Goal: Task Accomplishment & Management: Use online tool/utility

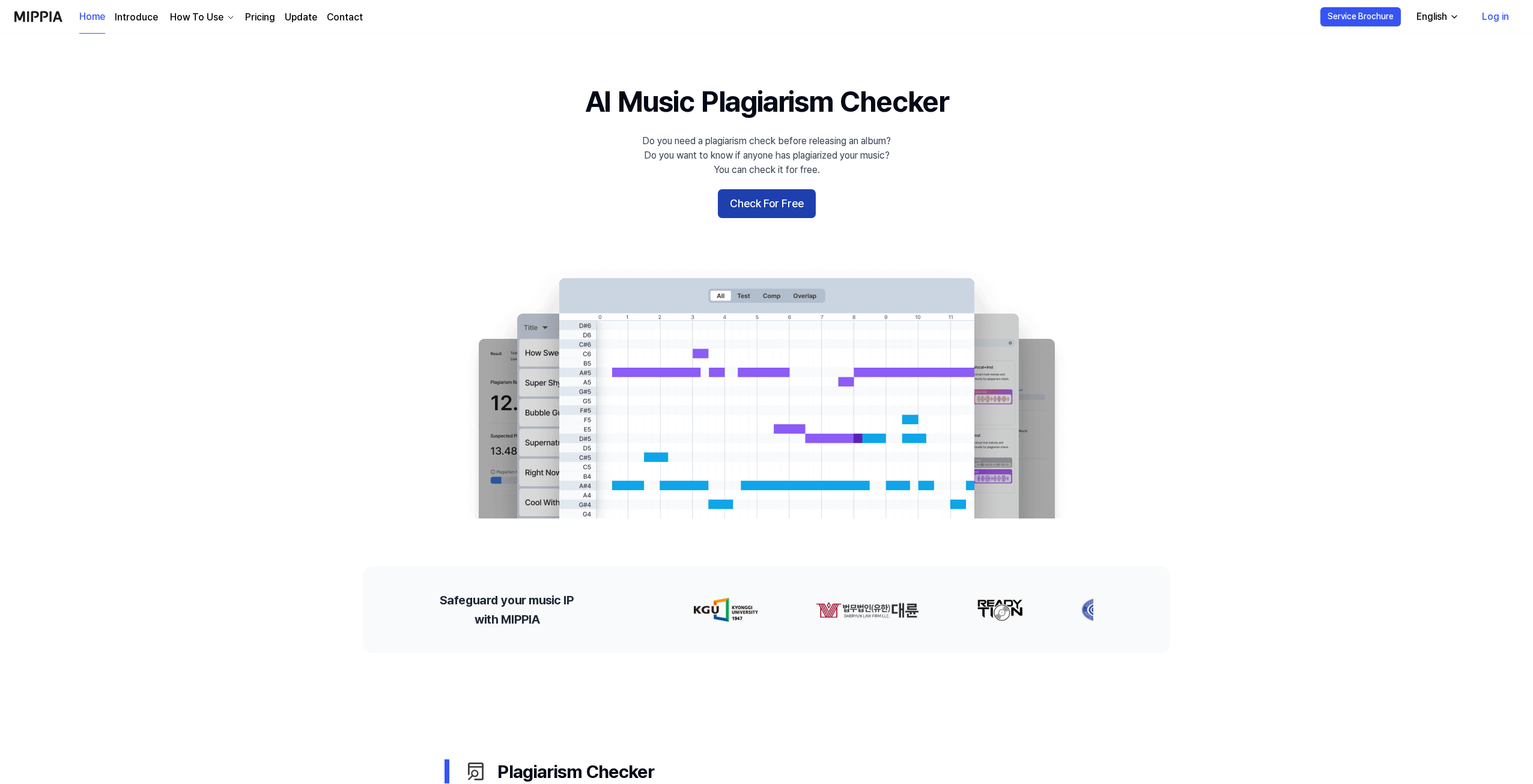
click at [782, 207] on button "Check For Free" at bounding box center [766, 203] width 98 height 29
click at [790, 203] on button "Check For Free" at bounding box center [766, 203] width 98 height 29
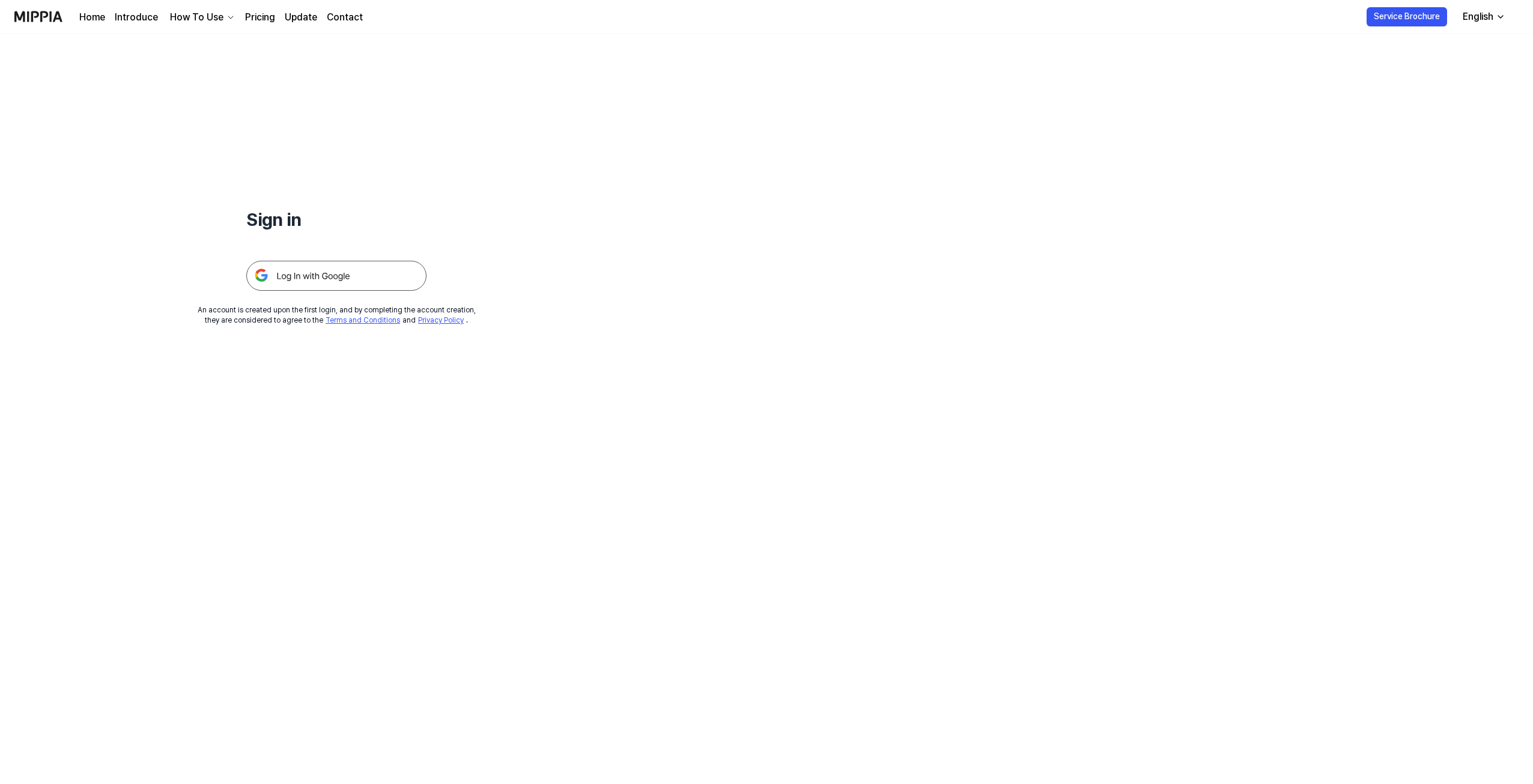
click at [346, 263] on img at bounding box center [336, 275] width 180 height 30
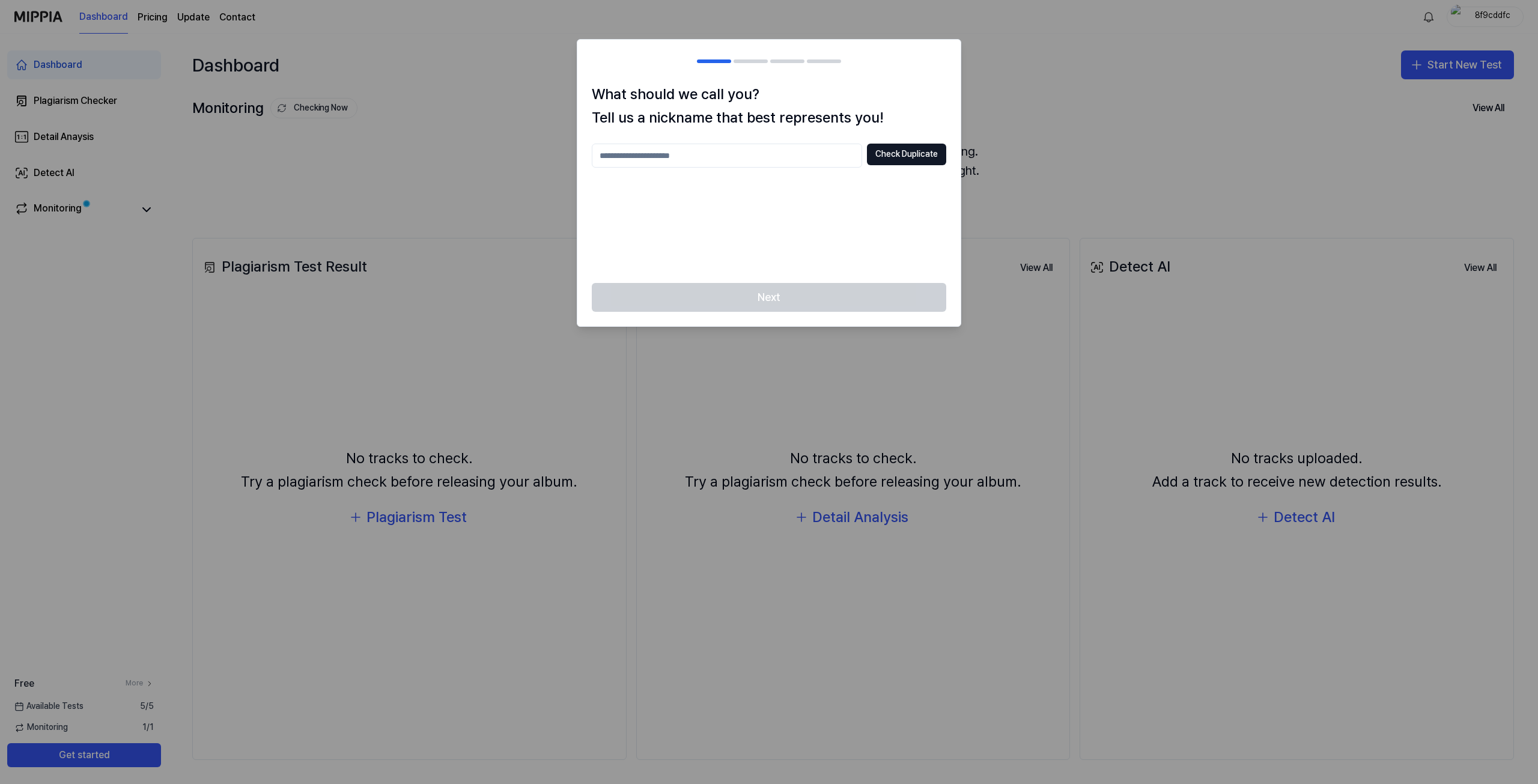
click at [696, 157] on input "text" at bounding box center [727, 156] width 270 height 24
click at [901, 160] on button "Check Duplicate" at bounding box center [906, 155] width 79 height 22
click at [703, 166] on input "****" at bounding box center [727, 156] width 270 height 24
type input "*"
type input "*******"
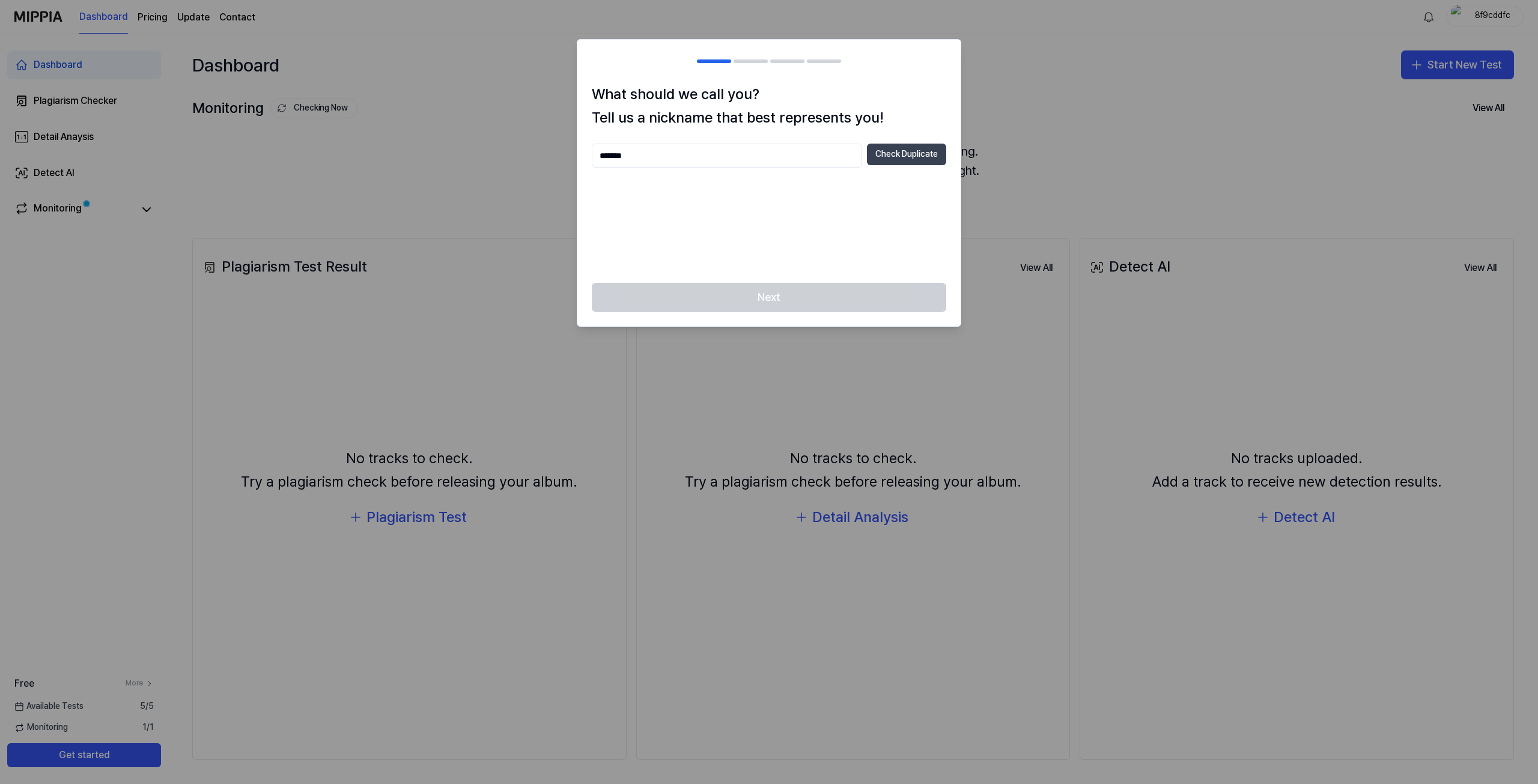
click at [888, 154] on button "Check Duplicate" at bounding box center [906, 155] width 79 height 22
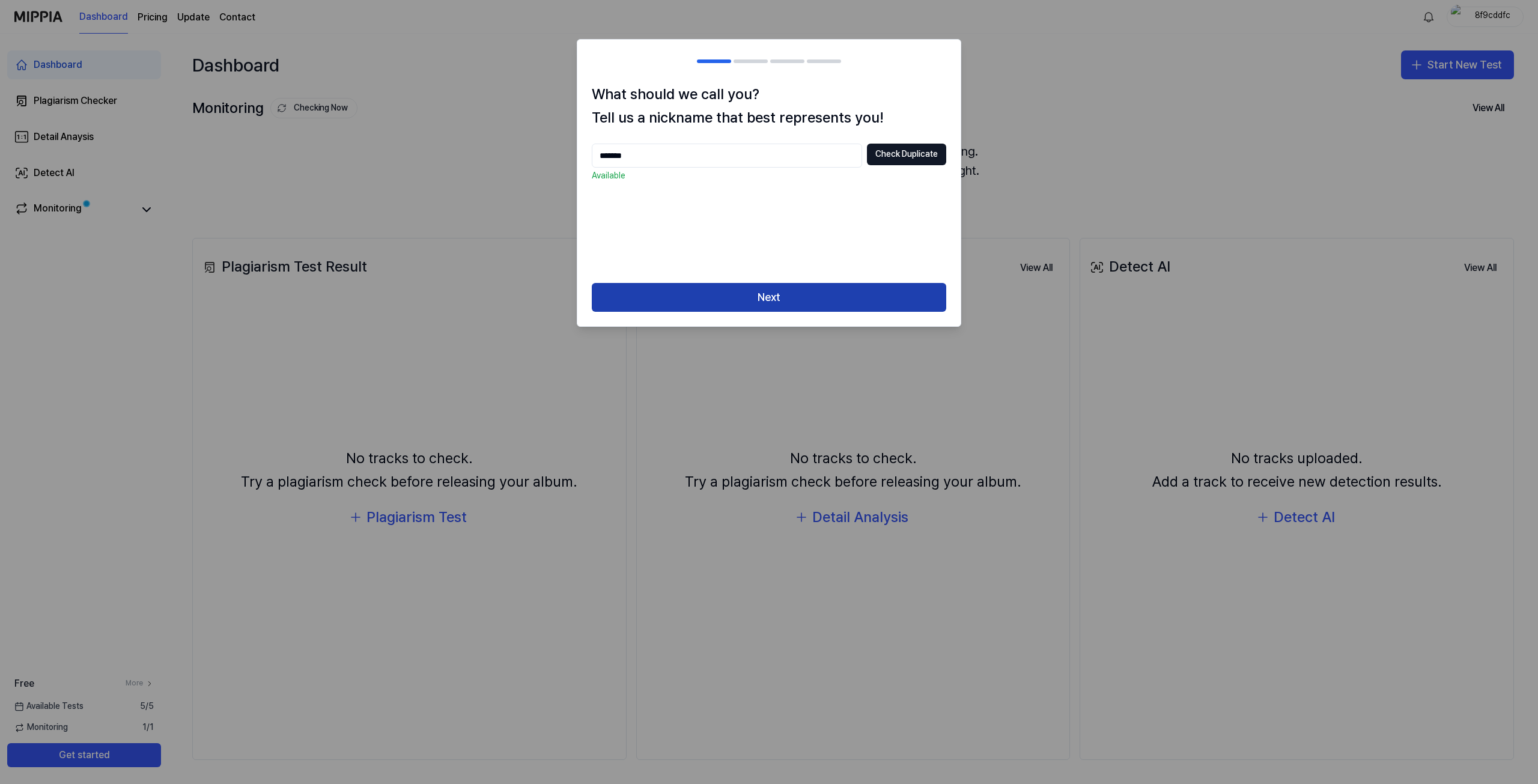
click at [819, 290] on button "Next" at bounding box center [769, 297] width 354 height 29
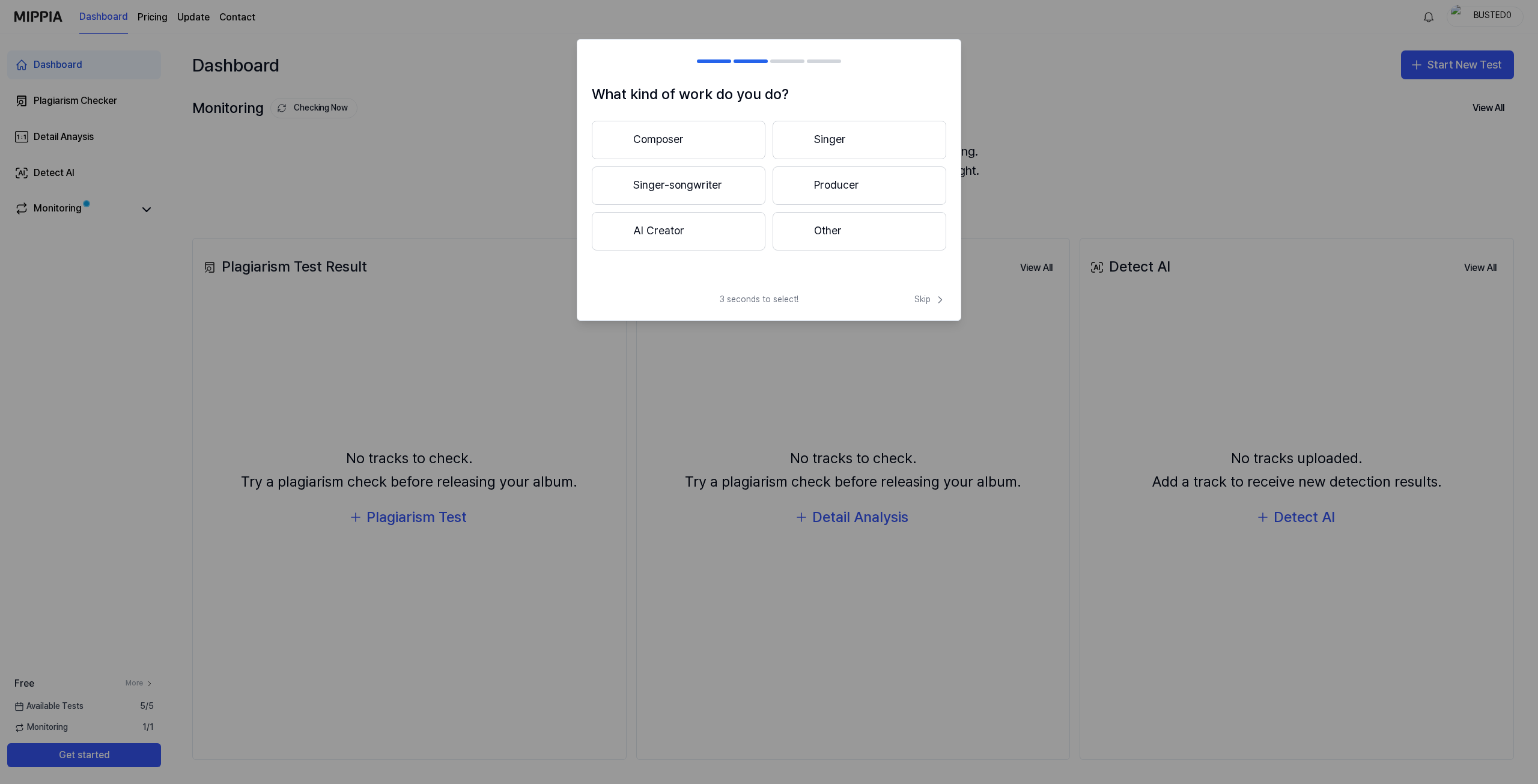
click at [688, 146] on button "Composer" at bounding box center [679, 140] width 174 height 38
click at [690, 196] on button "Less than 3 years" at bounding box center [679, 186] width 174 height 40
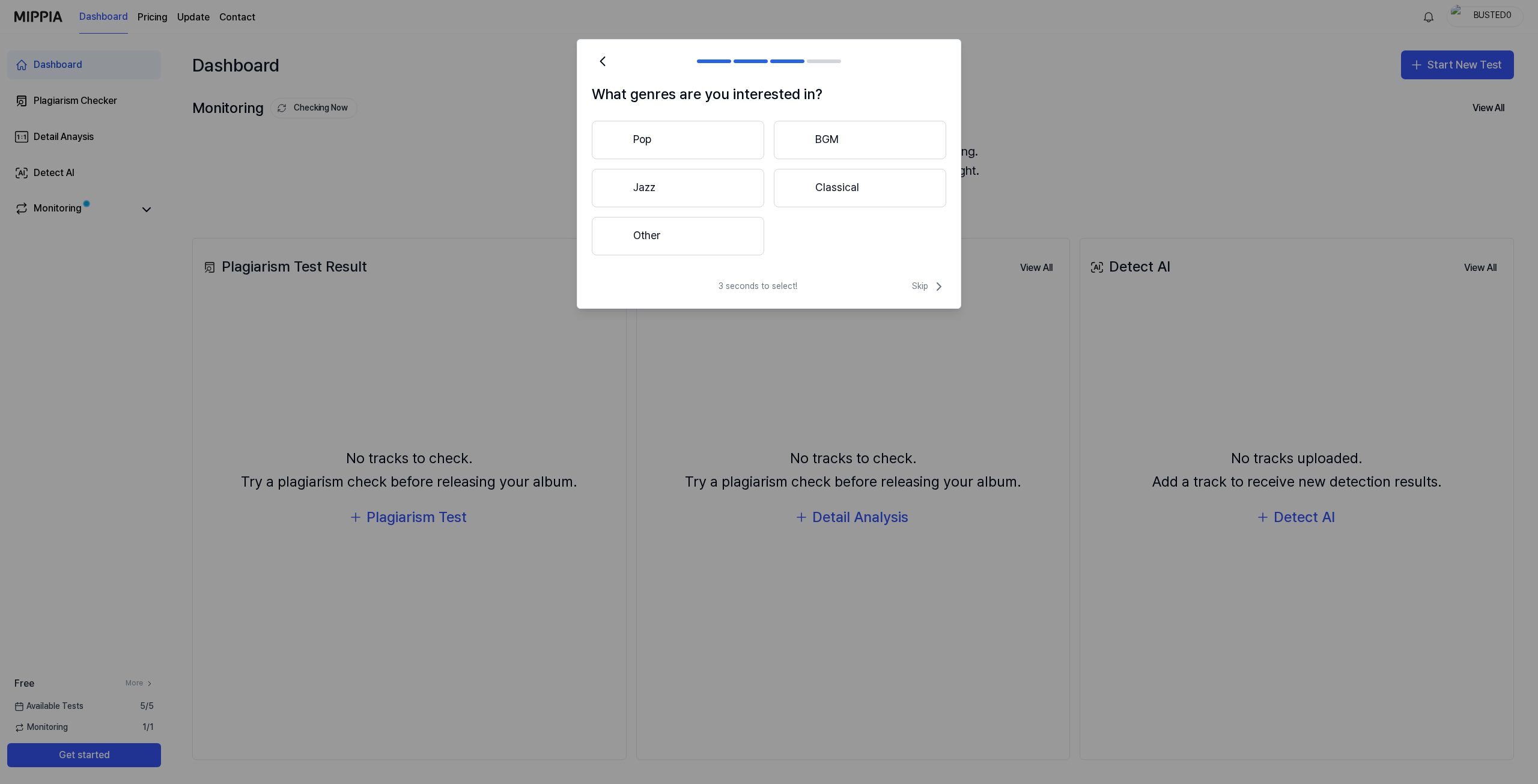
click at [821, 183] on button "Classical" at bounding box center [860, 188] width 172 height 38
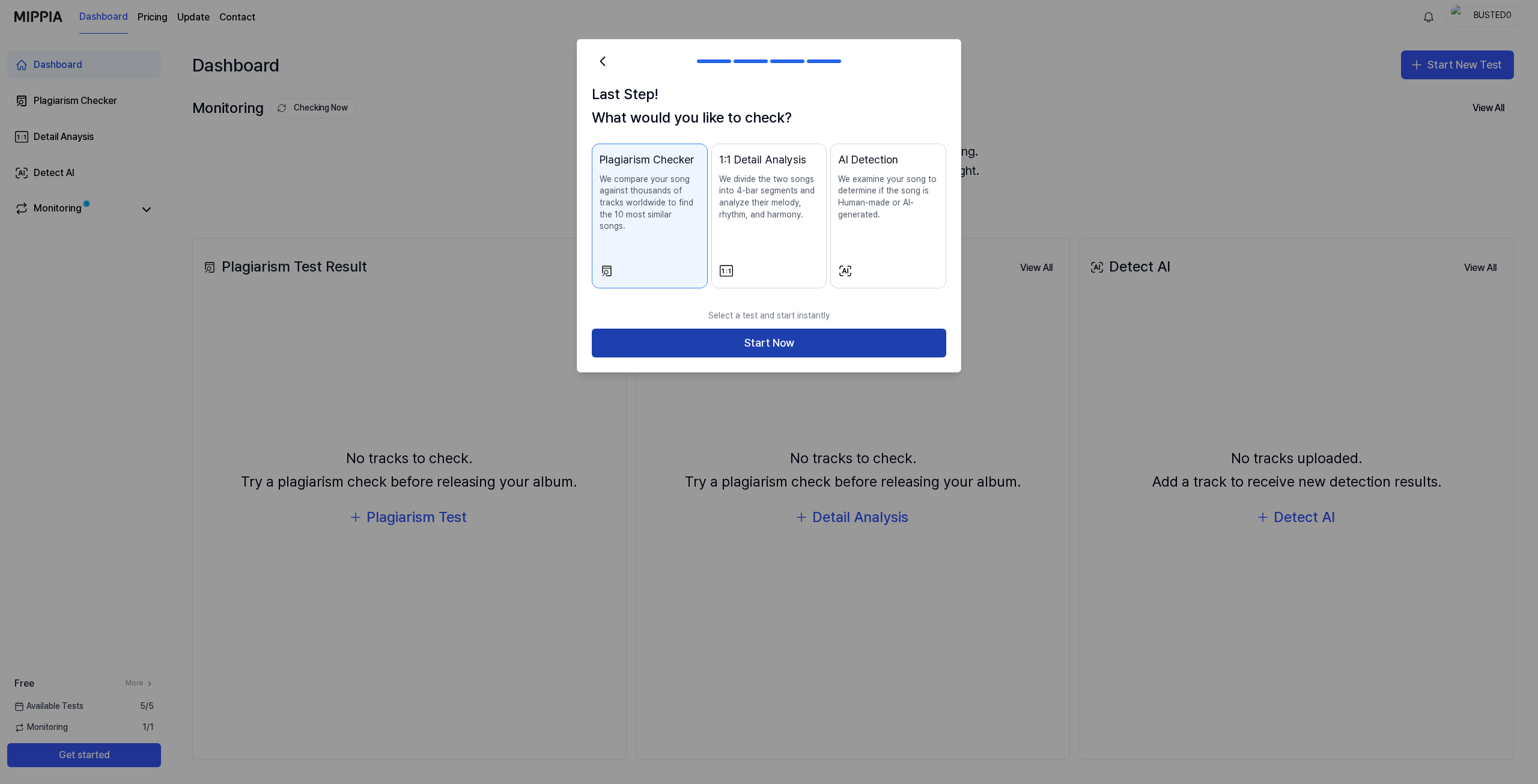
click at [760, 329] on button "Start Now" at bounding box center [769, 343] width 354 height 29
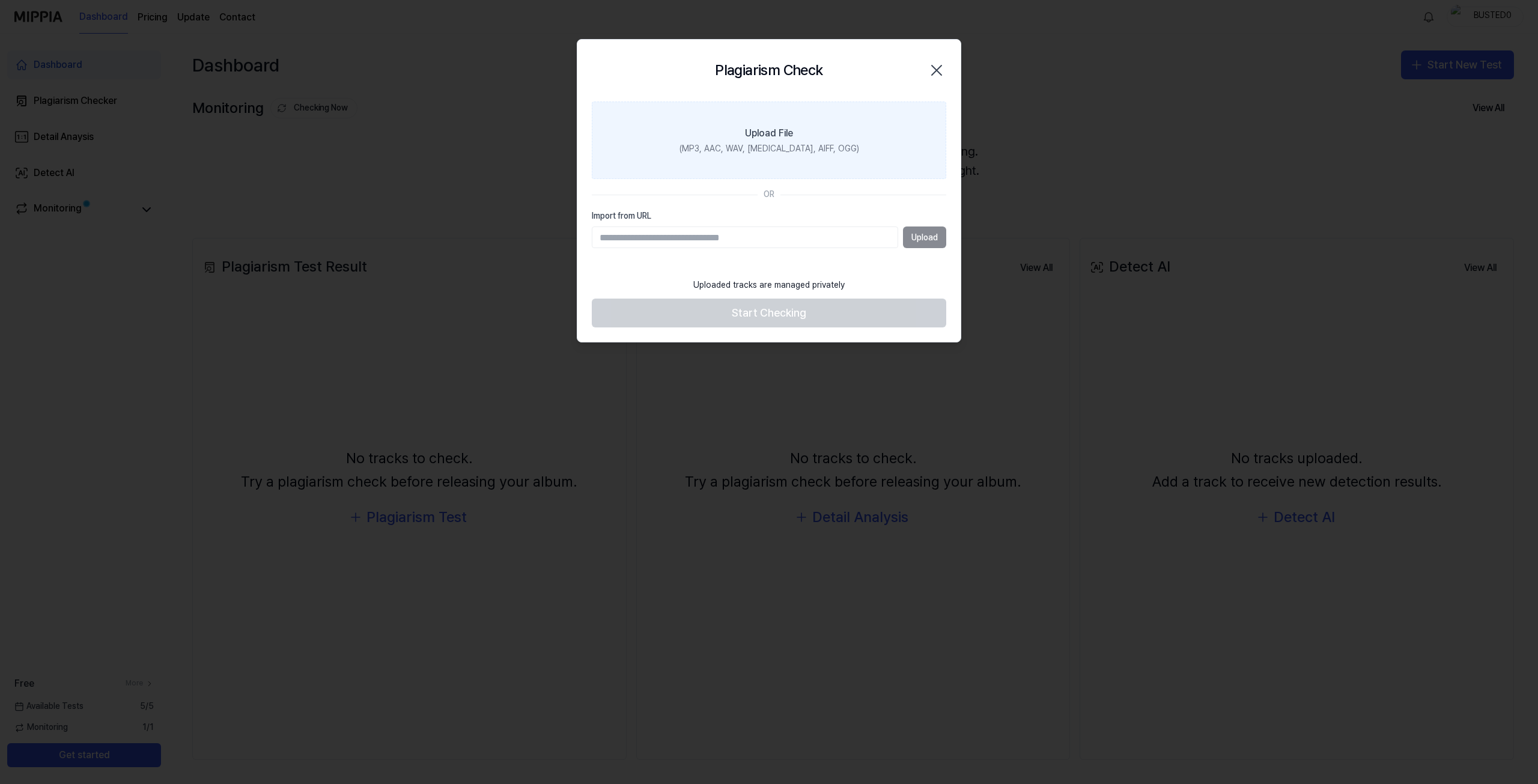
click at [806, 146] on div "(MP3, AAC, WAV, FLAC, AIFF, OGG)" at bounding box center [769, 149] width 179 height 12
click at [0, 0] on input "Upload File (MP3, AAC, WAV, FLAC, AIFF, OGG)" at bounding box center [0, 0] width 0 height 0
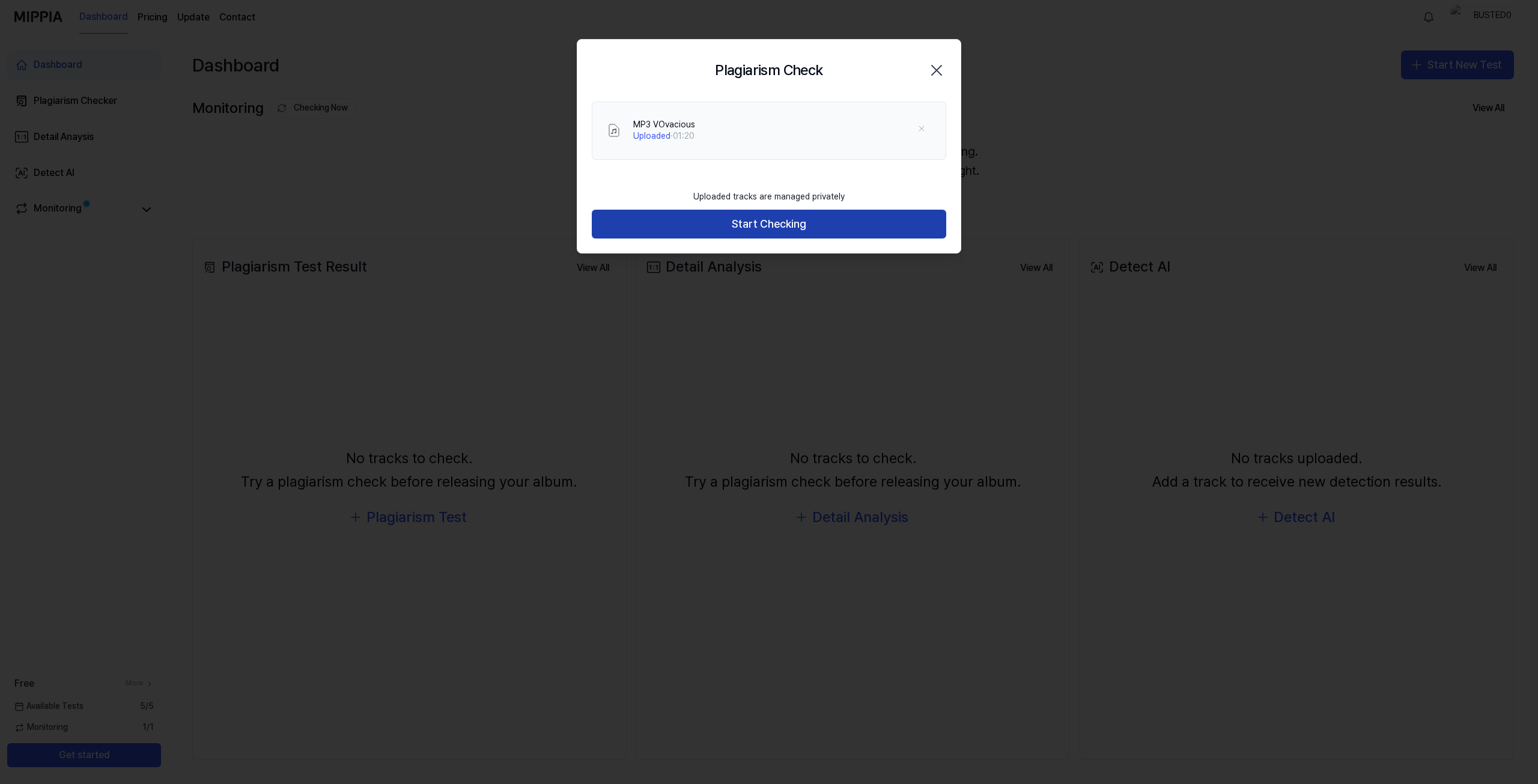
click at [787, 224] on button "Start Checking" at bounding box center [769, 223] width 354 height 29
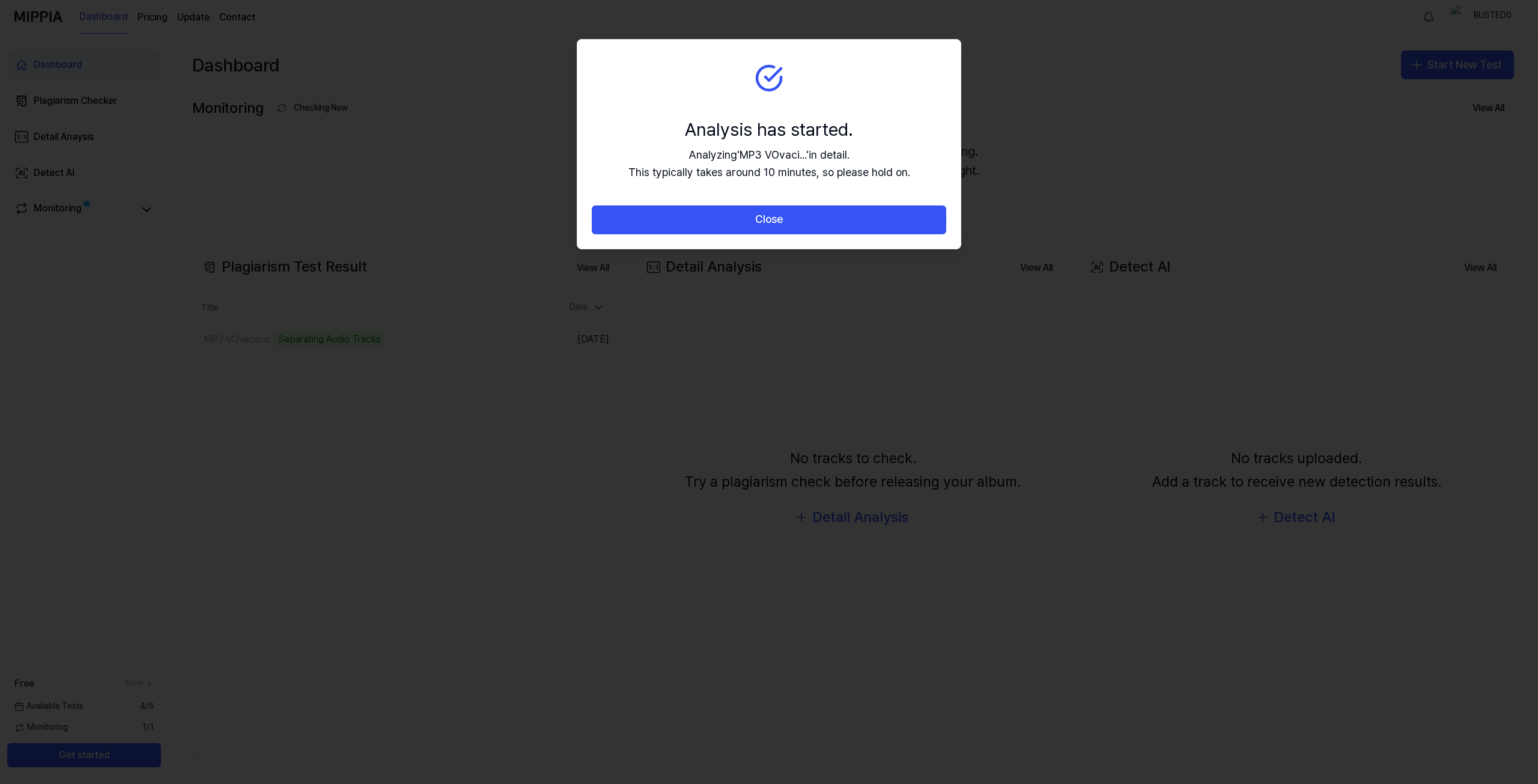
click at [787, 224] on button "Close" at bounding box center [769, 220] width 354 height 29
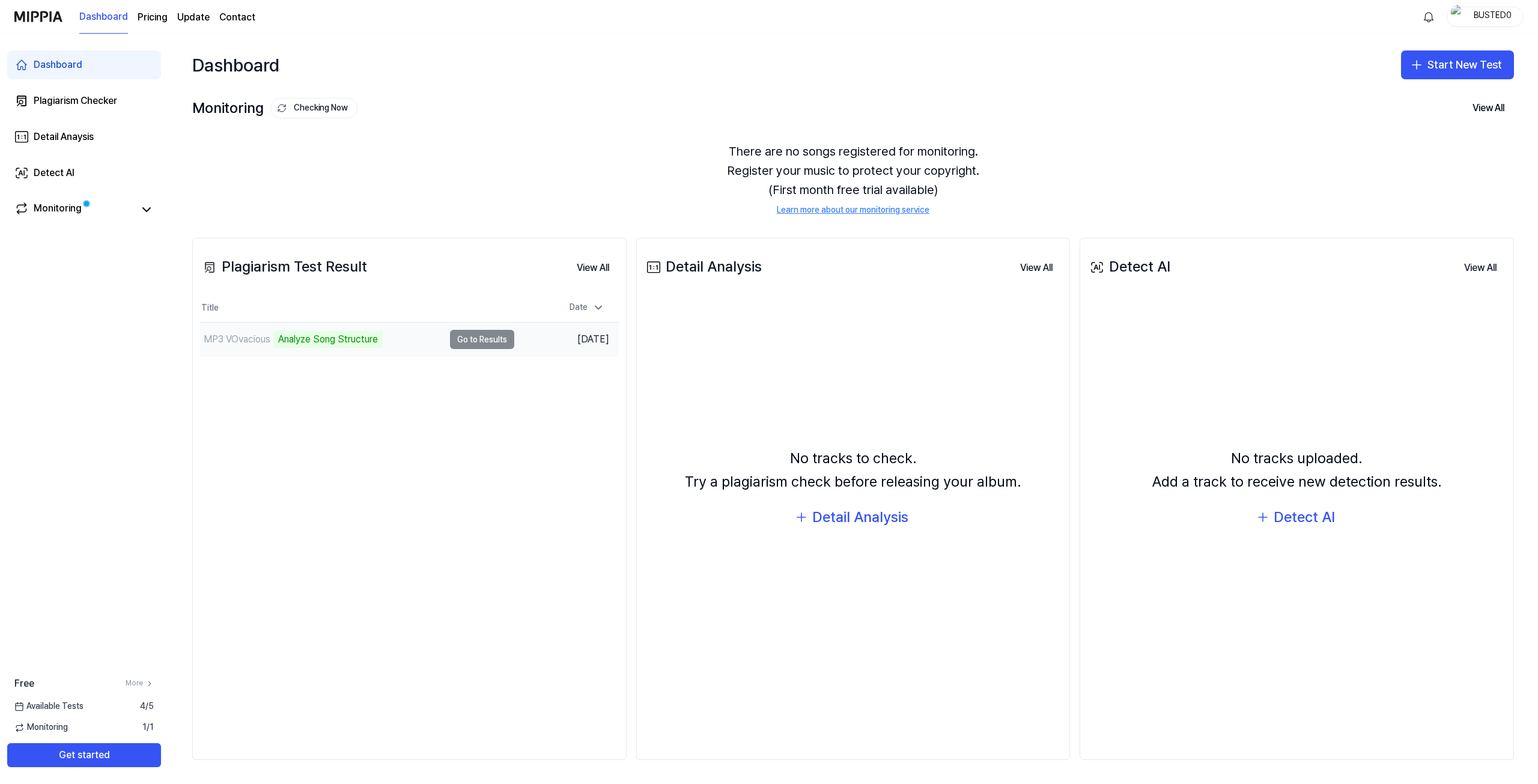
click at [466, 343] on td "MP3 VOvacious Analyze Song Structure Go to Results" at bounding box center [357, 339] width 314 height 34
click at [467, 342] on td "MP3 VOvacious Analyze Song Structure Go to Results" at bounding box center [357, 339] width 314 height 34
click at [434, 340] on div "MP3 VOvacious Analyze Song Structure" at bounding box center [322, 339] width 244 height 34
drag, startPoint x: 447, startPoint y: 340, endPoint x: 460, endPoint y: 342, distance: 13.2
click at [448, 340] on td "MP3 VOvacious Analyze Song Structure Go to Results" at bounding box center [357, 339] width 314 height 34
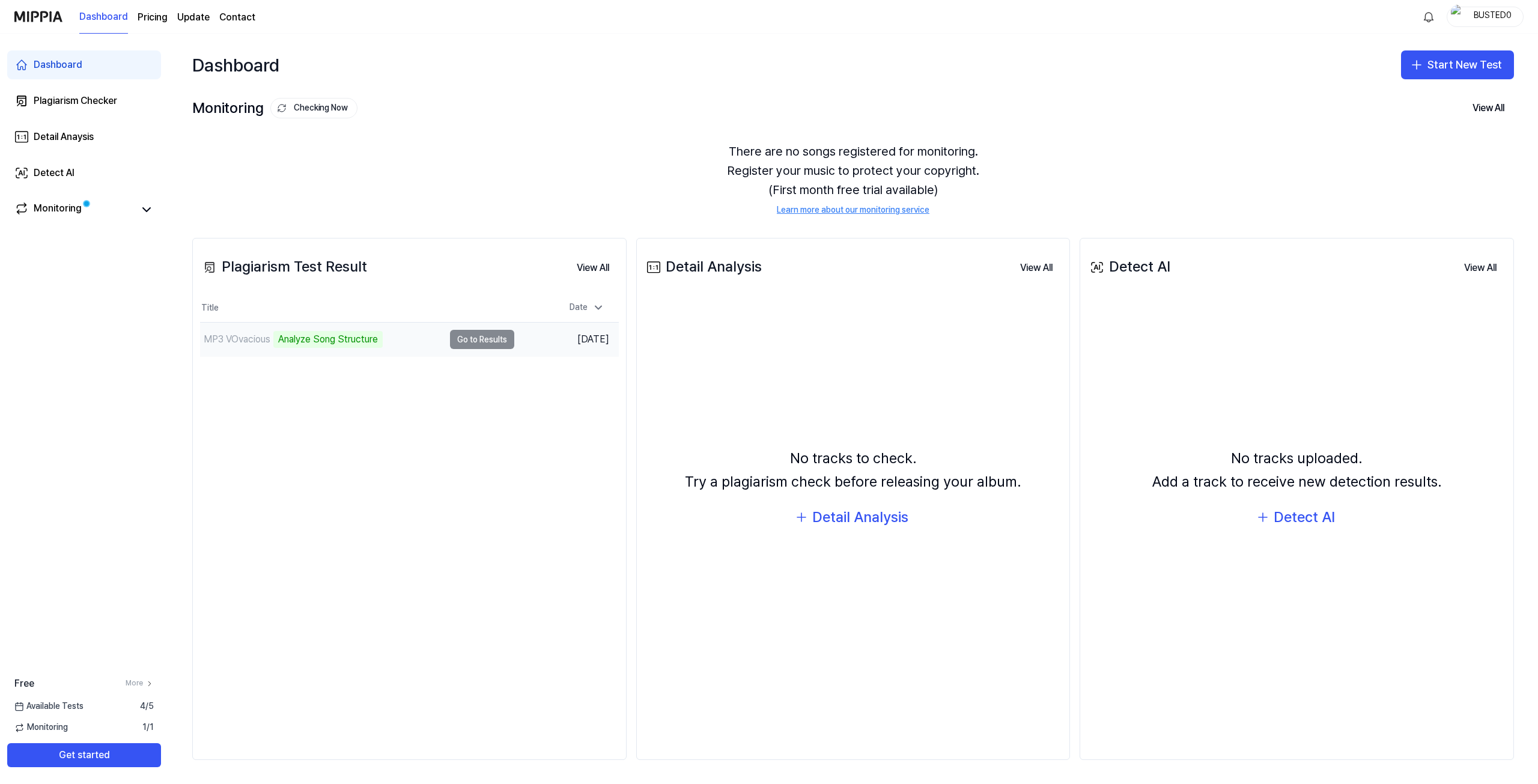
click at [465, 342] on td "MP3 VOvacious Analyze Song Structure Go to Results" at bounding box center [357, 339] width 314 height 34
click at [584, 275] on button "View All" at bounding box center [593, 268] width 52 height 24
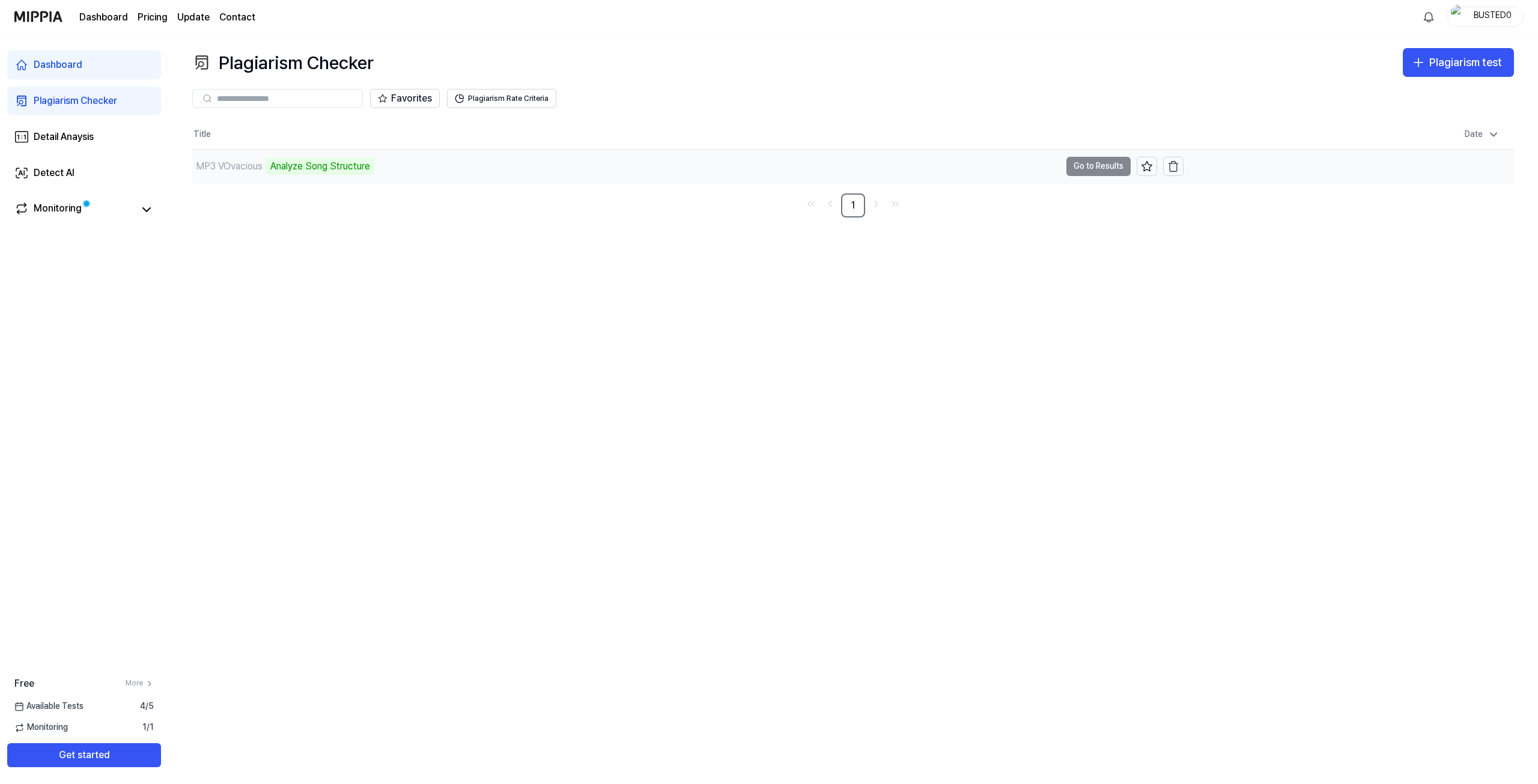
click at [1099, 167] on td "MP3 VOvacious Analyze Song Structure Go to Results" at bounding box center [688, 166] width 991 height 34
click at [139, 210] on icon at bounding box center [146, 209] width 15 height 15
click at [141, 210] on icon at bounding box center [146, 209] width 15 height 15
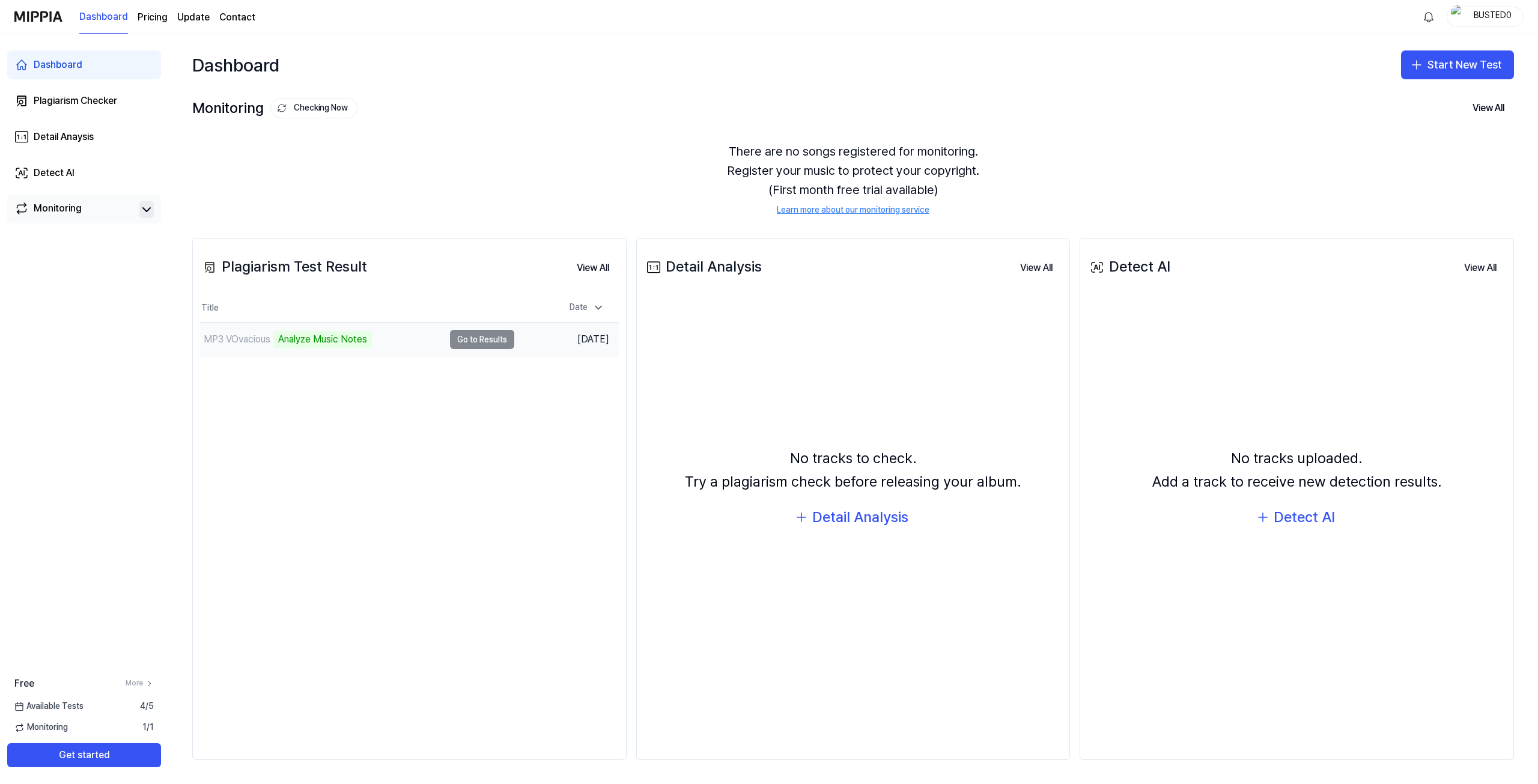
click at [509, 342] on td "MP3 VOvacious Analyze Music Notes Go to Results" at bounding box center [357, 339] width 314 height 34
click at [495, 338] on td "MP3 VOvacious Analyze Music Notes Go to Results" at bounding box center [357, 339] width 314 height 34
click at [491, 341] on td "MP3 VOvacious Analyze Music Notes Go to Results" at bounding box center [357, 339] width 314 height 34
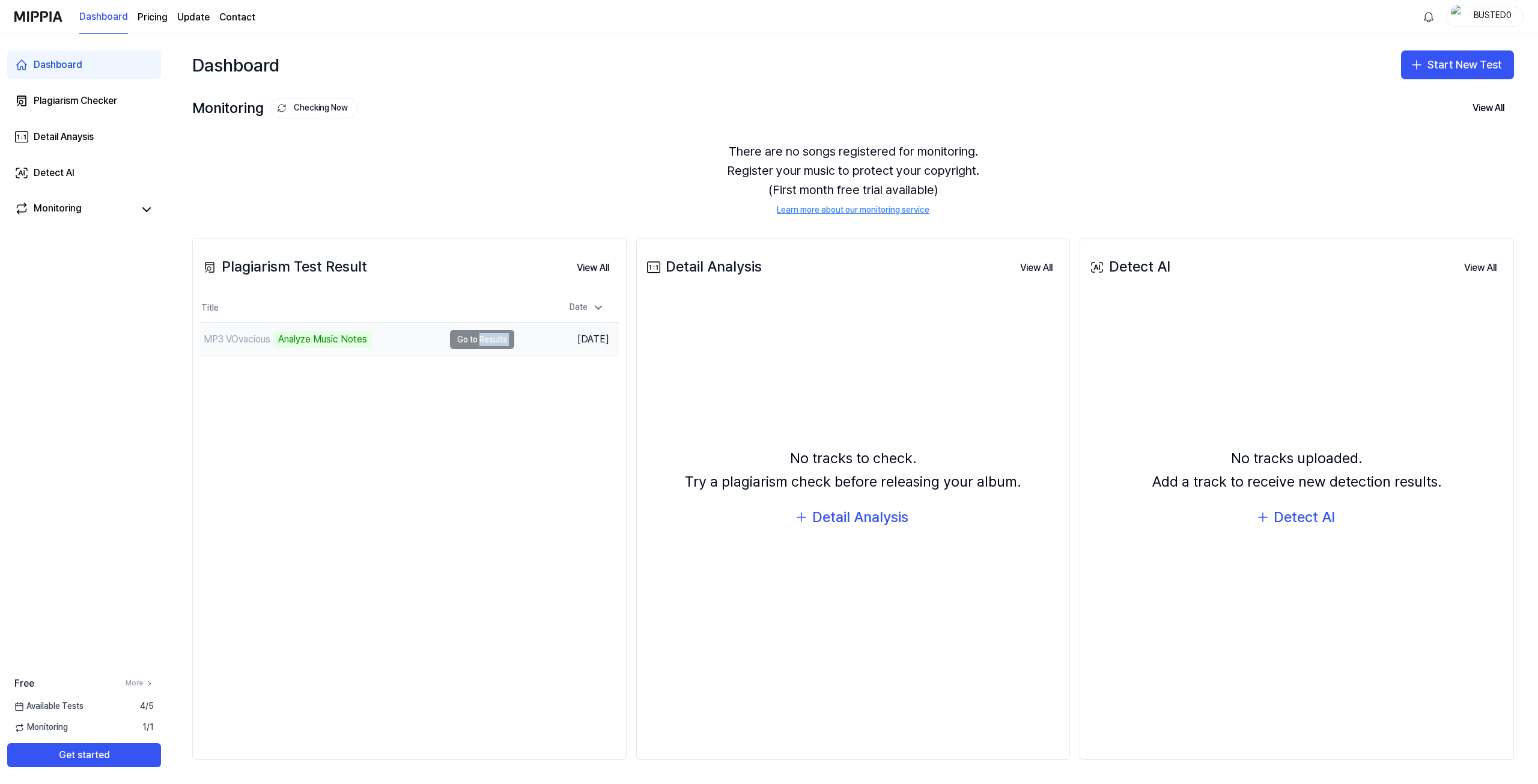
click at [491, 341] on td "MP3 VOvacious Analyze Music Notes Go to Results" at bounding box center [357, 339] width 314 height 34
click at [461, 366] on div "Plagiarism Test Result View All Plagiarism Test Result Title Date MP3 VOvacious…" at bounding box center [409, 499] width 434 height 522
click at [238, 345] on div "MP3 VOvacious" at bounding box center [237, 339] width 66 height 15
click at [332, 345] on div "Analyze Music Notes" at bounding box center [323, 339] width 98 height 17
click at [339, 340] on div "Analyze Music Notes" at bounding box center [323, 339] width 98 height 17
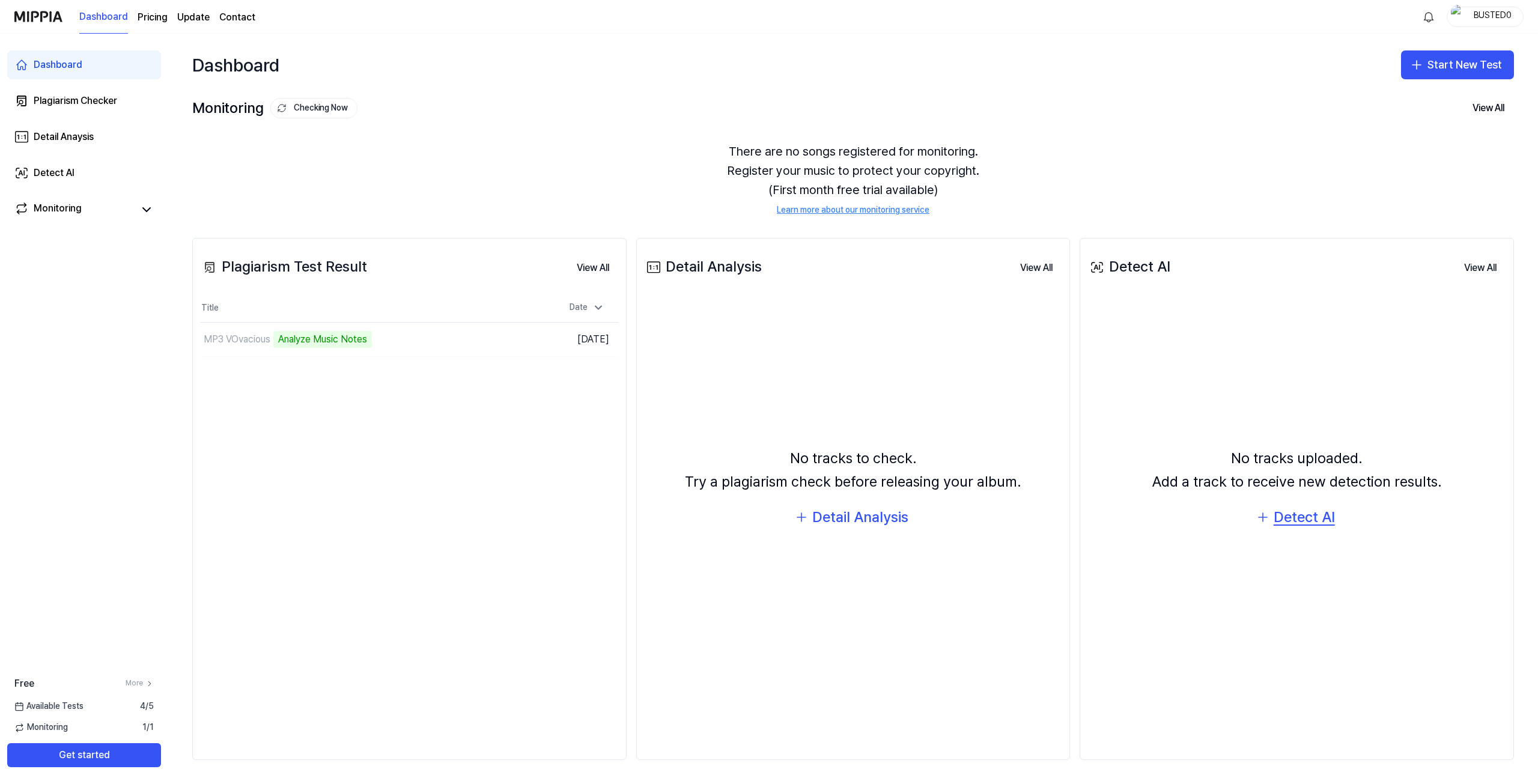
click at [1286, 510] on div "Detect AI" at bounding box center [1304, 517] width 61 height 23
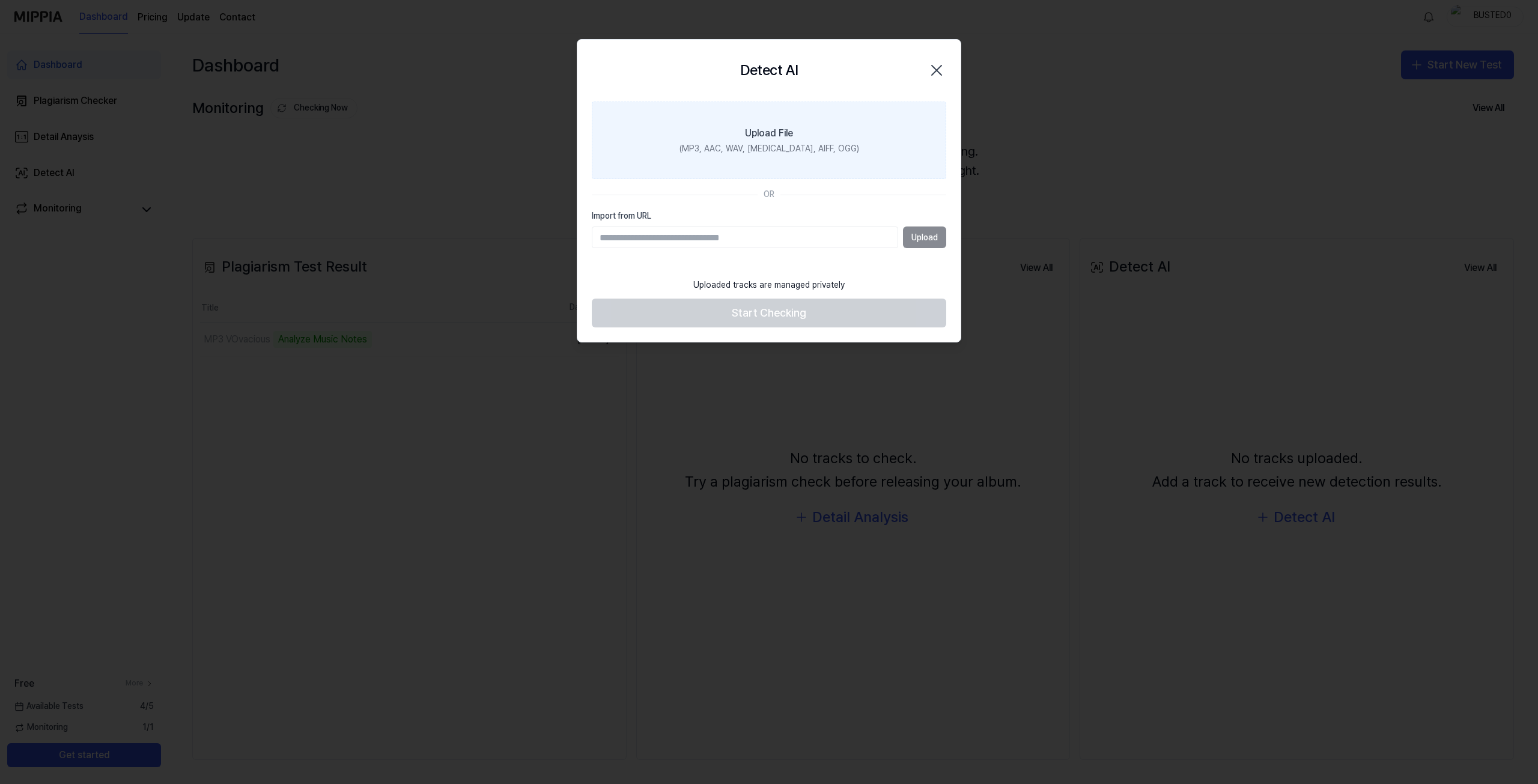
click at [768, 139] on div "Upload File" at bounding box center [768, 133] width 48 height 15
click at [0, 0] on input "Upload File (MP3, AAC, WAV, [MEDICAL_DATA], AIFF, OGG)" at bounding box center [0, 0] width 0 height 0
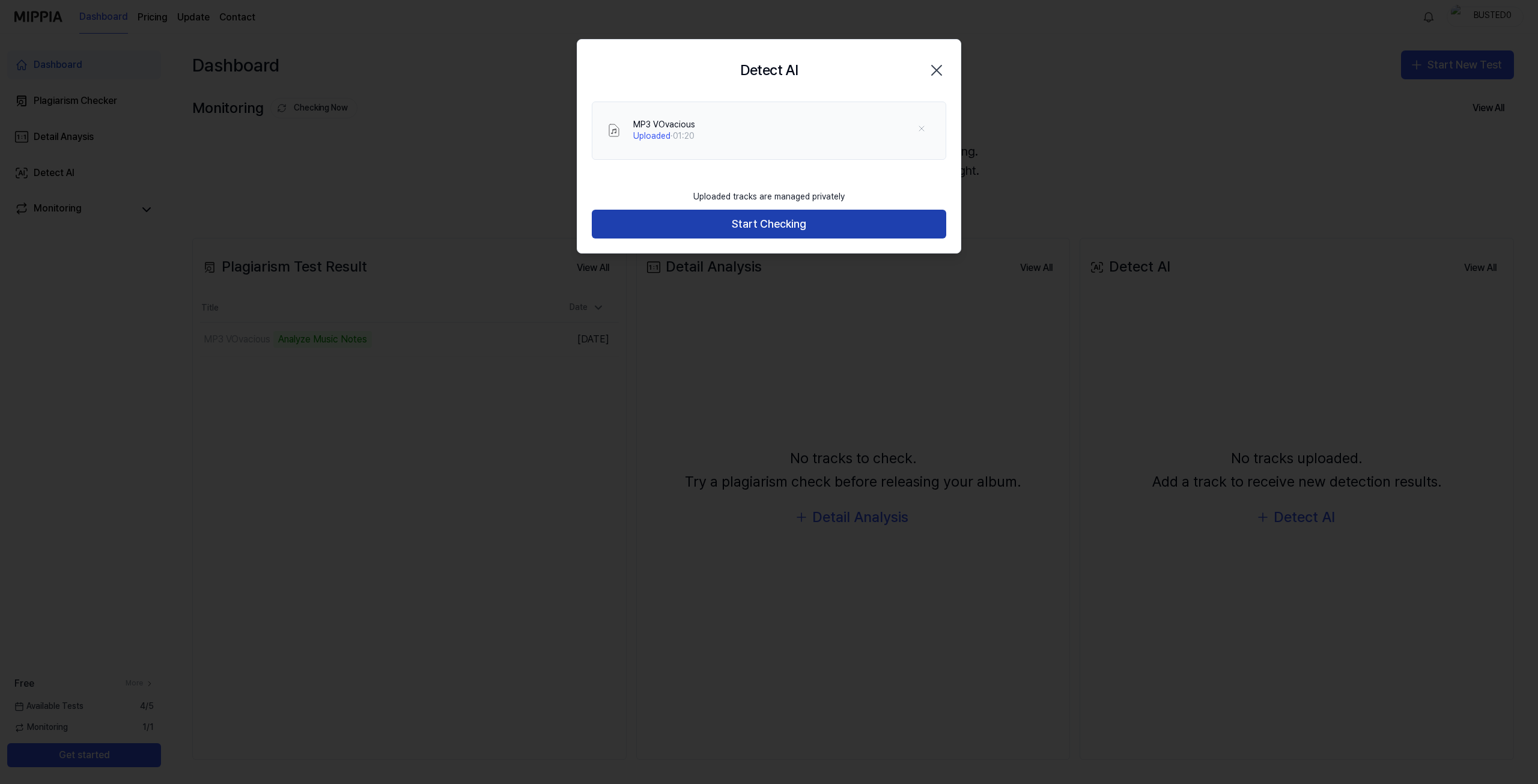
click at [823, 232] on button "Start Checking" at bounding box center [769, 223] width 354 height 29
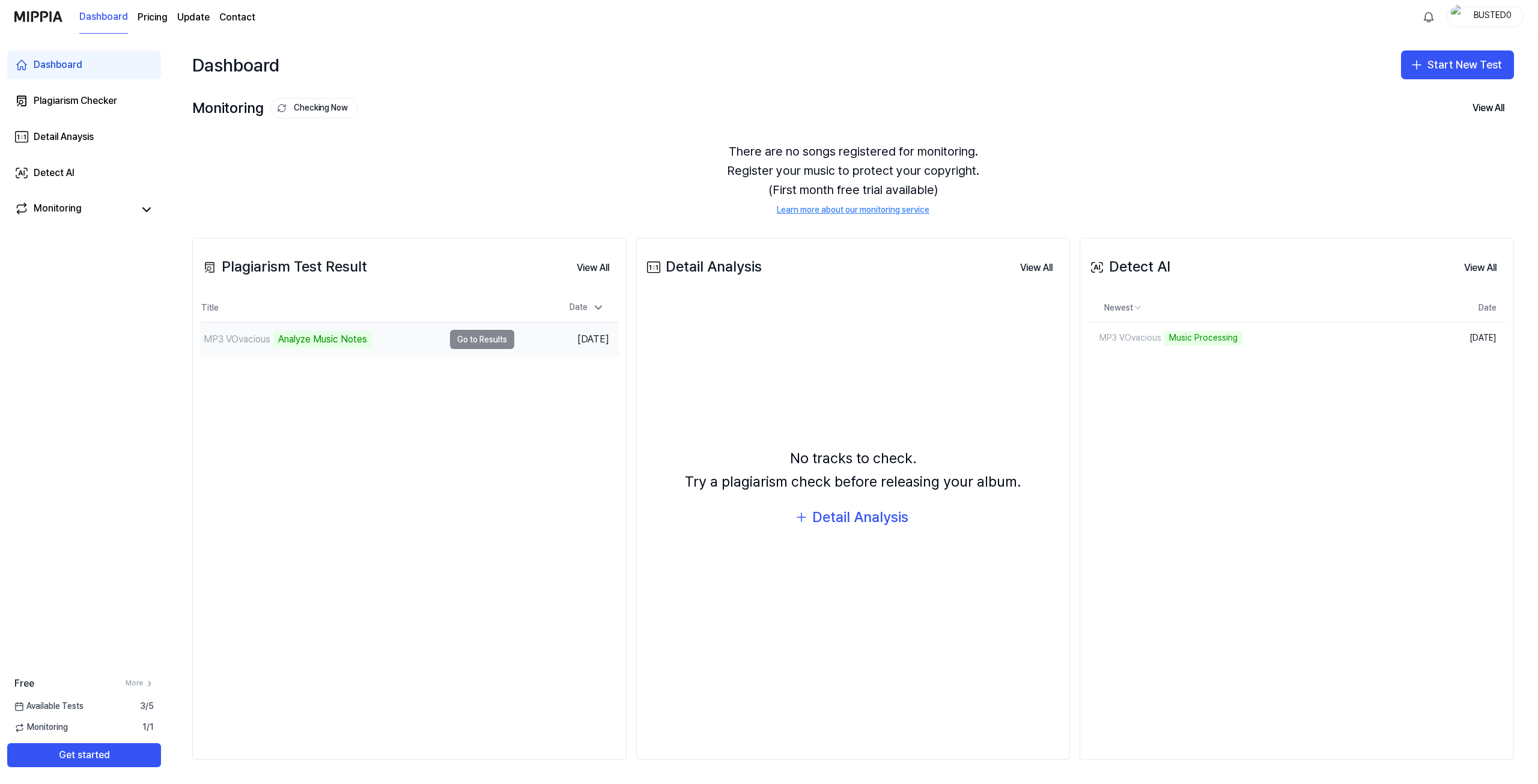
click at [308, 340] on div "Analyze Music Notes" at bounding box center [323, 339] width 98 height 17
click at [841, 524] on div "Detail Analysis" at bounding box center [860, 517] width 96 height 23
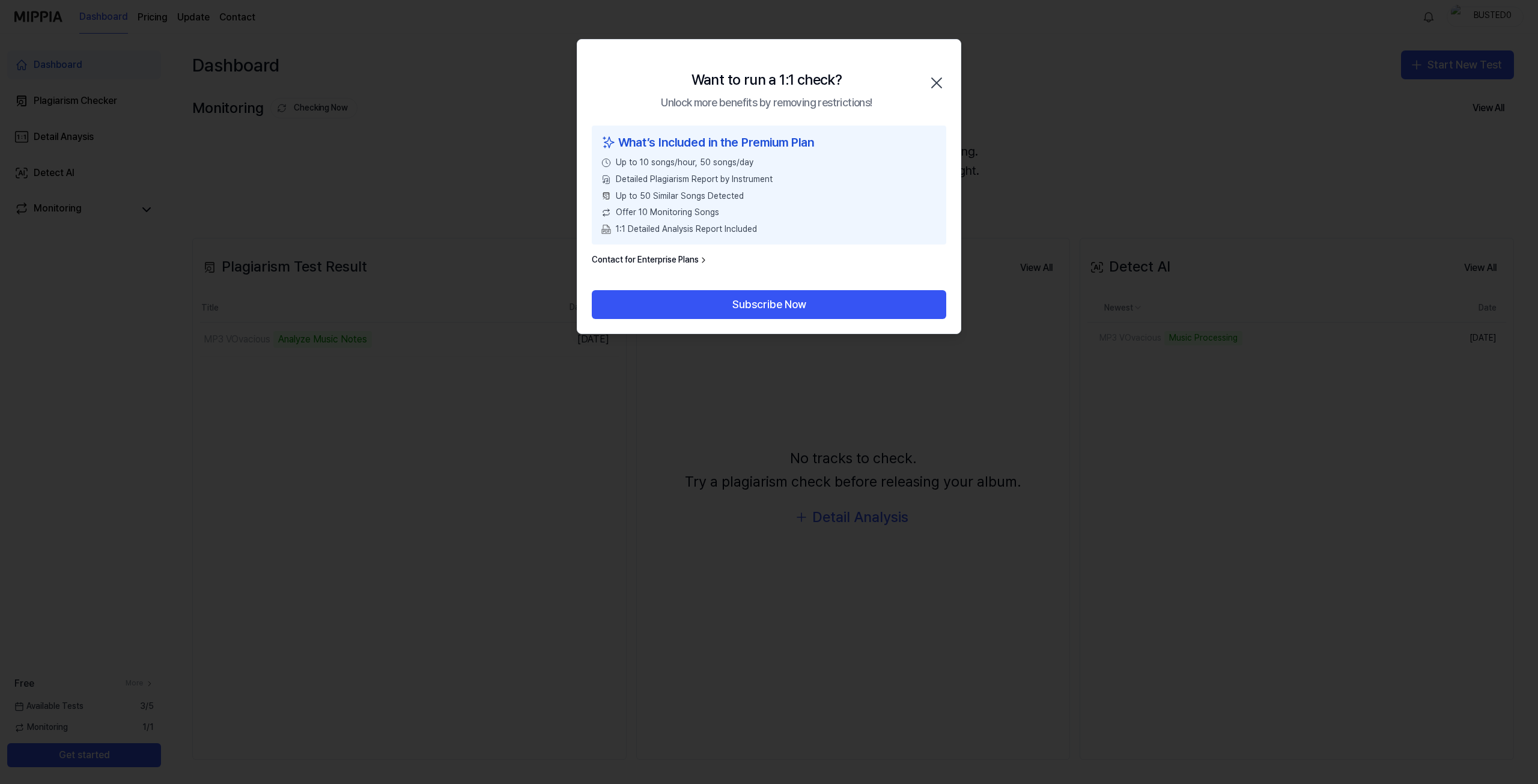
click at [934, 79] on icon "button" at bounding box center [936, 83] width 19 height 19
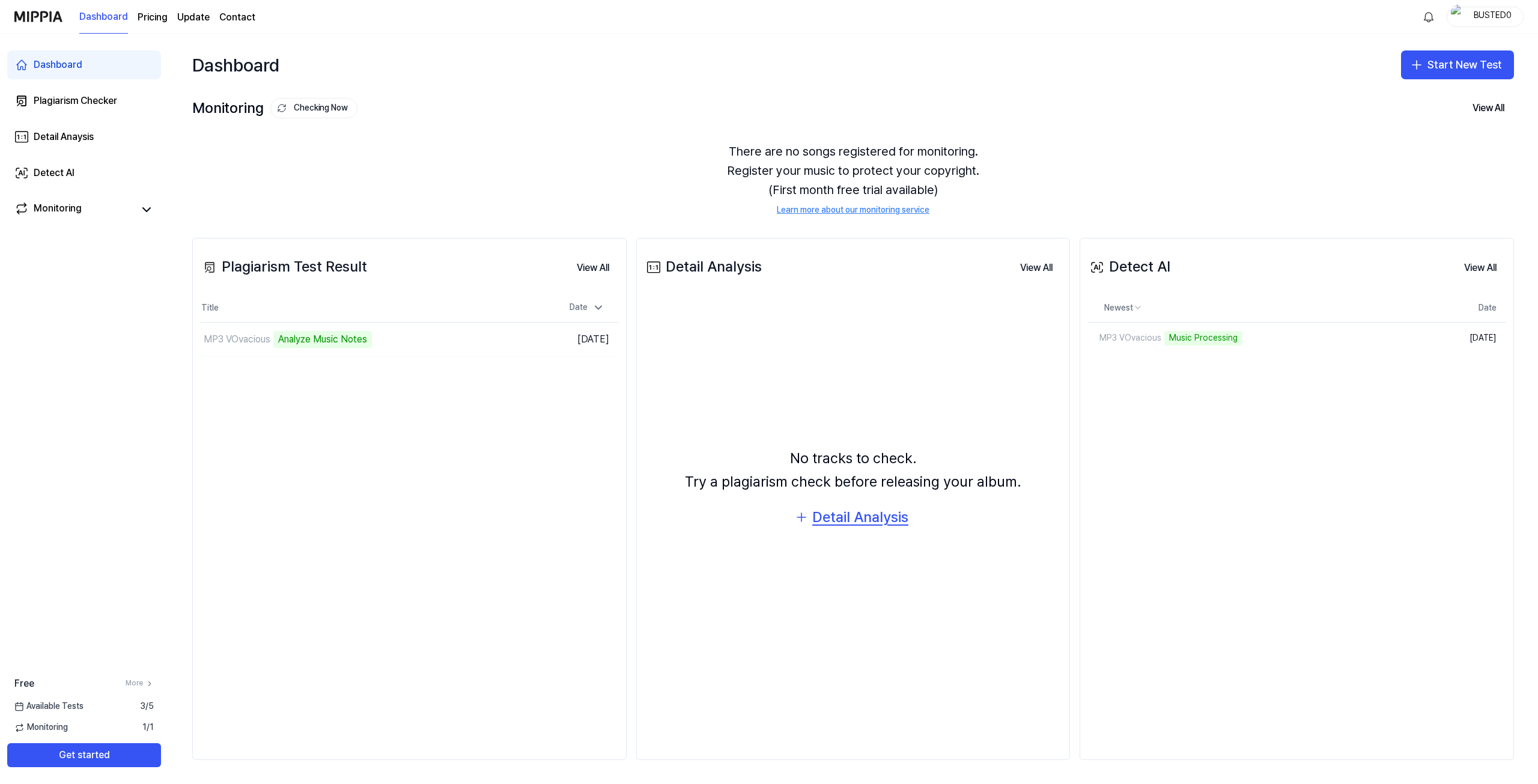
click at [835, 511] on div "Detail Analysis" at bounding box center [860, 517] width 96 height 23
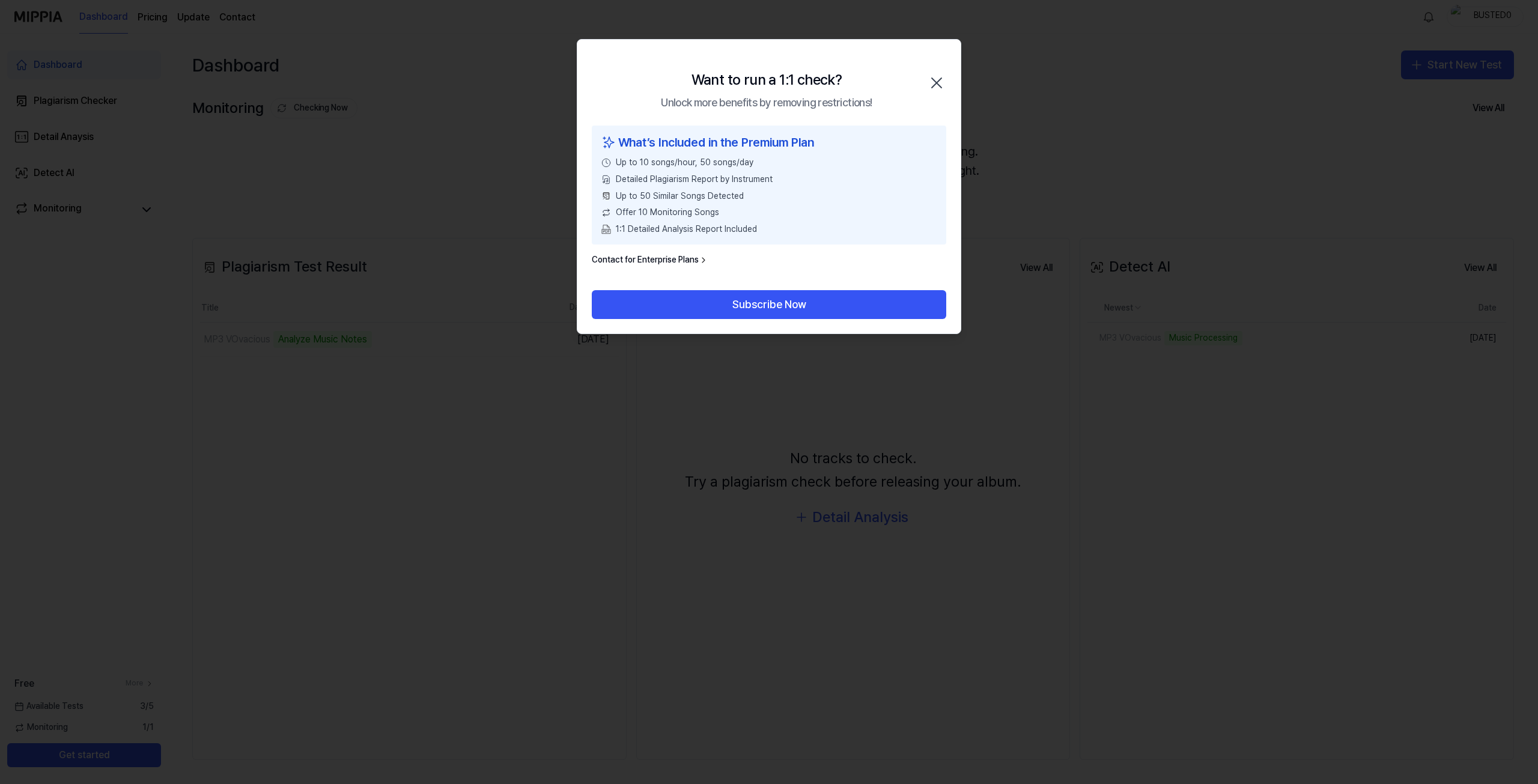
click at [942, 81] on icon "button" at bounding box center [936, 83] width 19 height 19
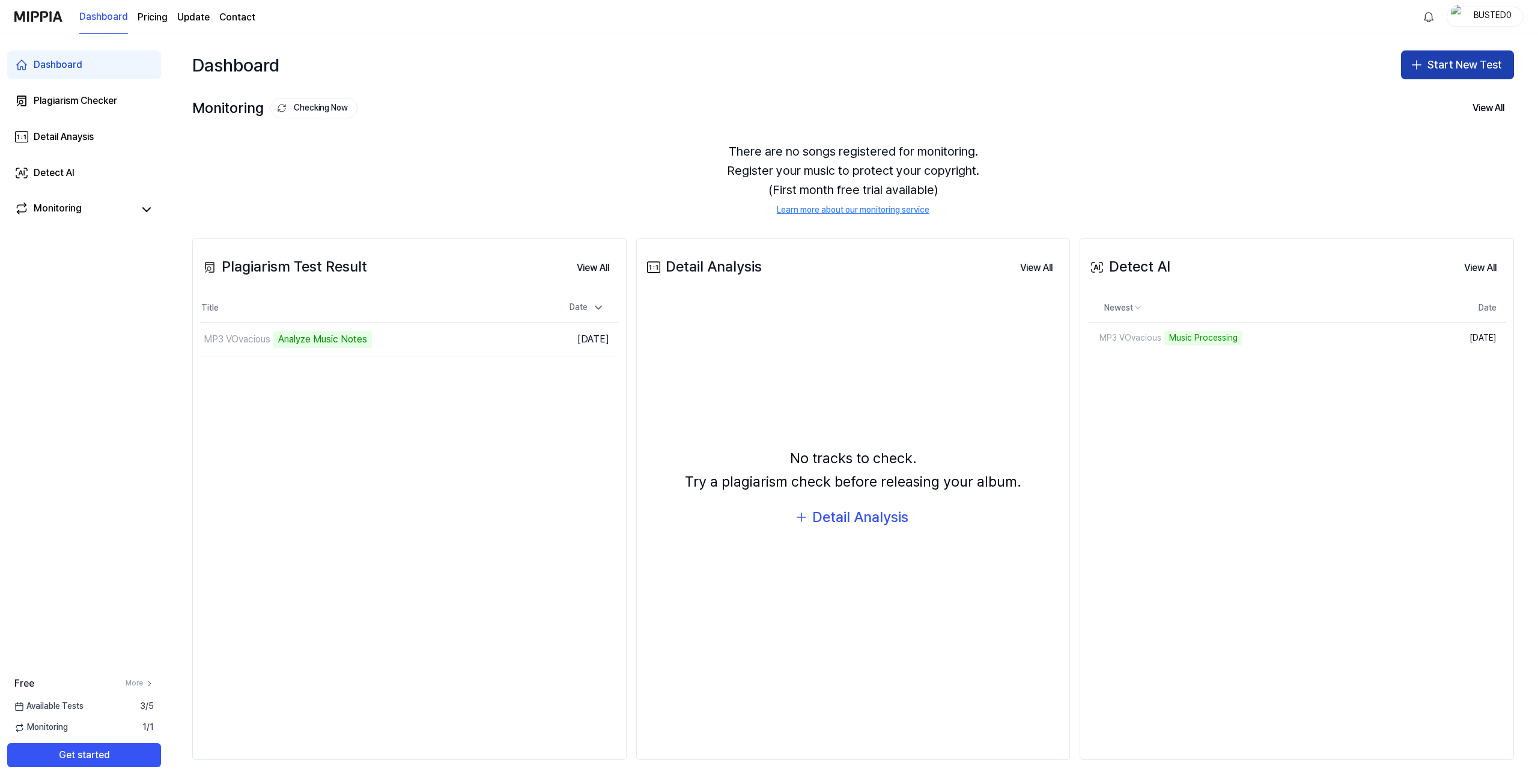
click at [1443, 63] on button "Start New Test" at bounding box center [1458, 64] width 113 height 29
click at [1442, 100] on div "Plagiarism test" at bounding box center [1429, 98] width 56 height 12
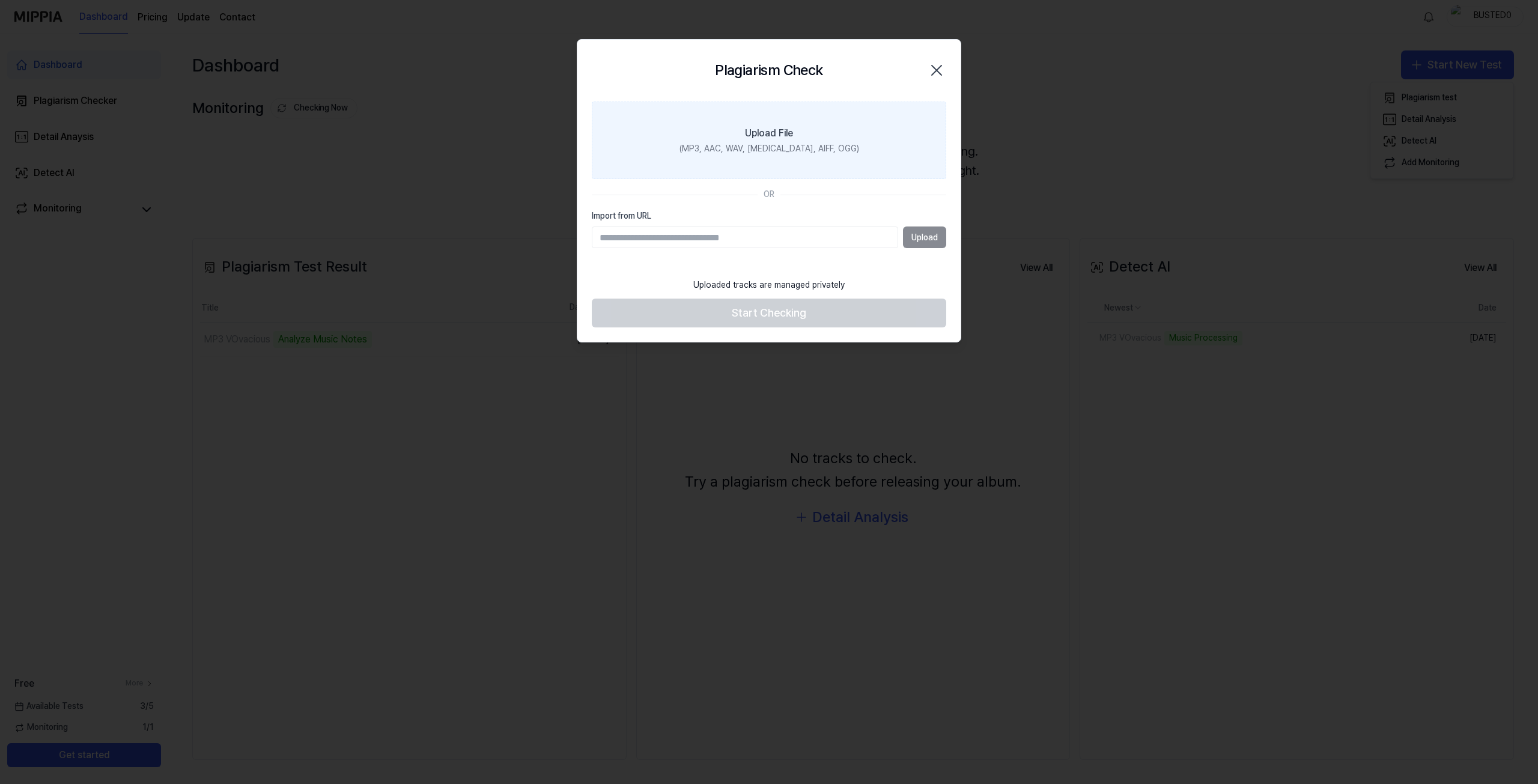
click at [832, 132] on label "Upload File (MP3, AAC, WAV, FLAC, AIFF, OGG)" at bounding box center [769, 140] width 354 height 78
click at [0, 0] on input "Upload File (MP3, AAC, WAV, FLAC, AIFF, OGG)" at bounding box center [0, 0] width 0 height 0
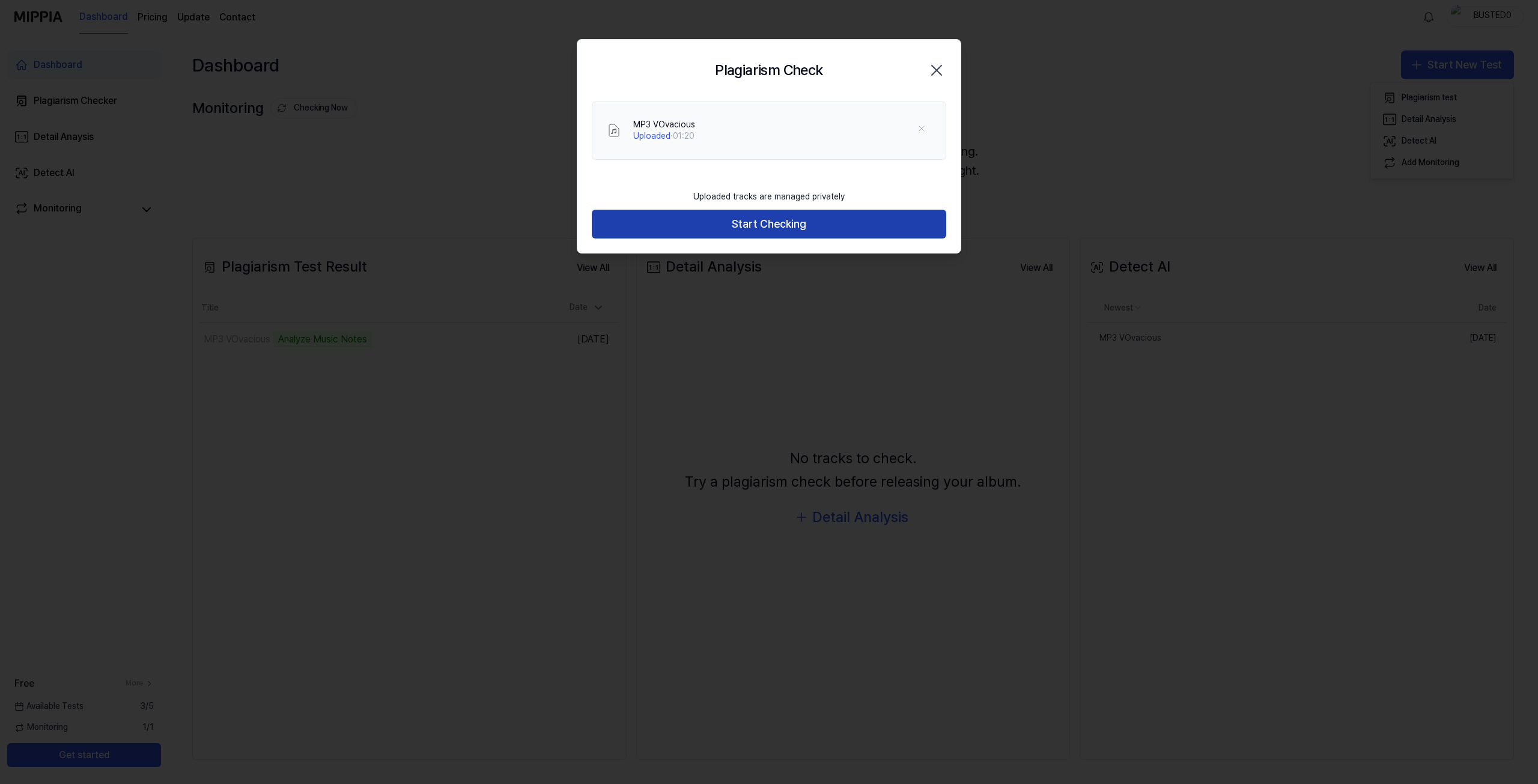
click at [752, 228] on button "Start Checking" at bounding box center [769, 223] width 354 height 29
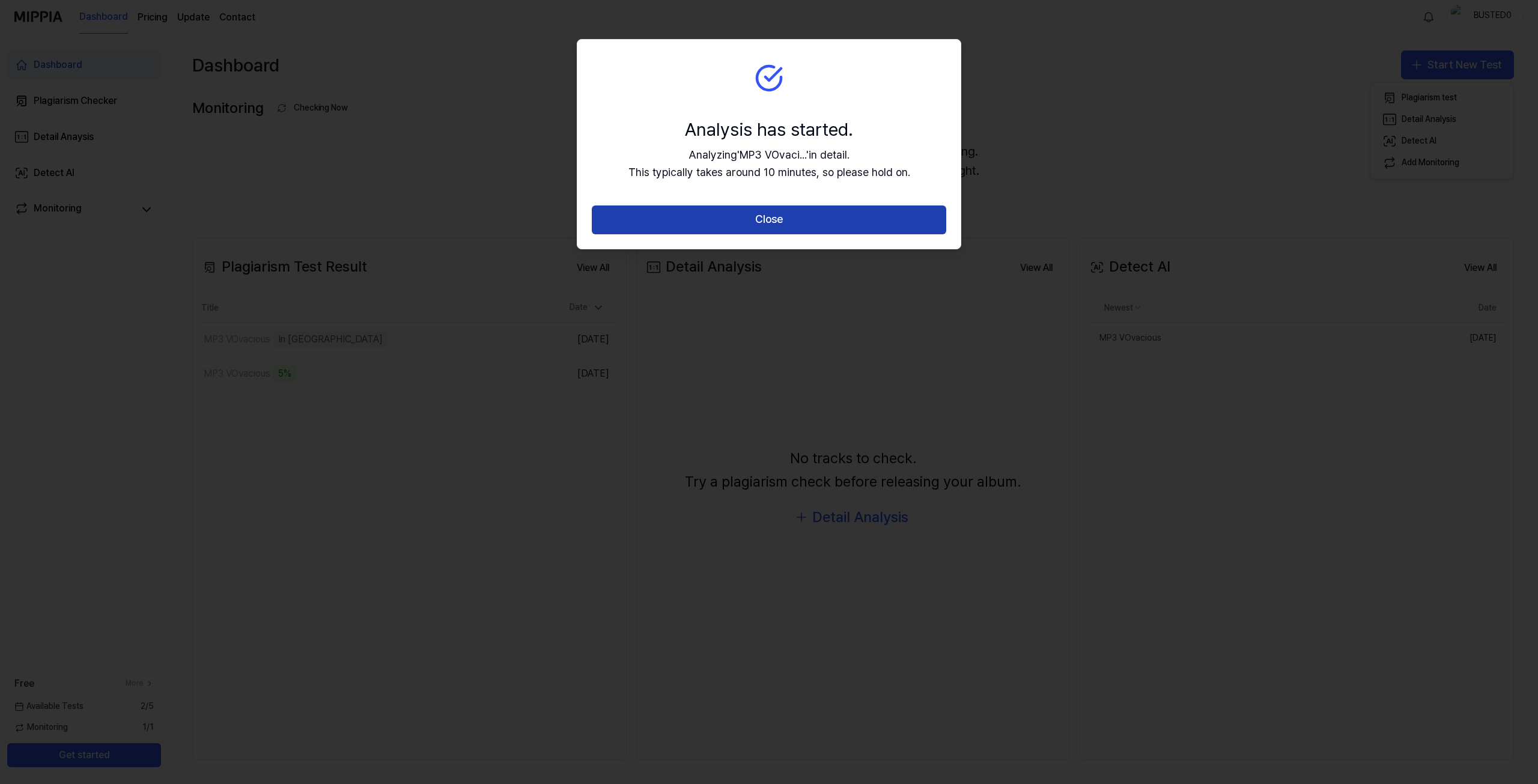
click at [738, 223] on button "Close" at bounding box center [769, 220] width 354 height 29
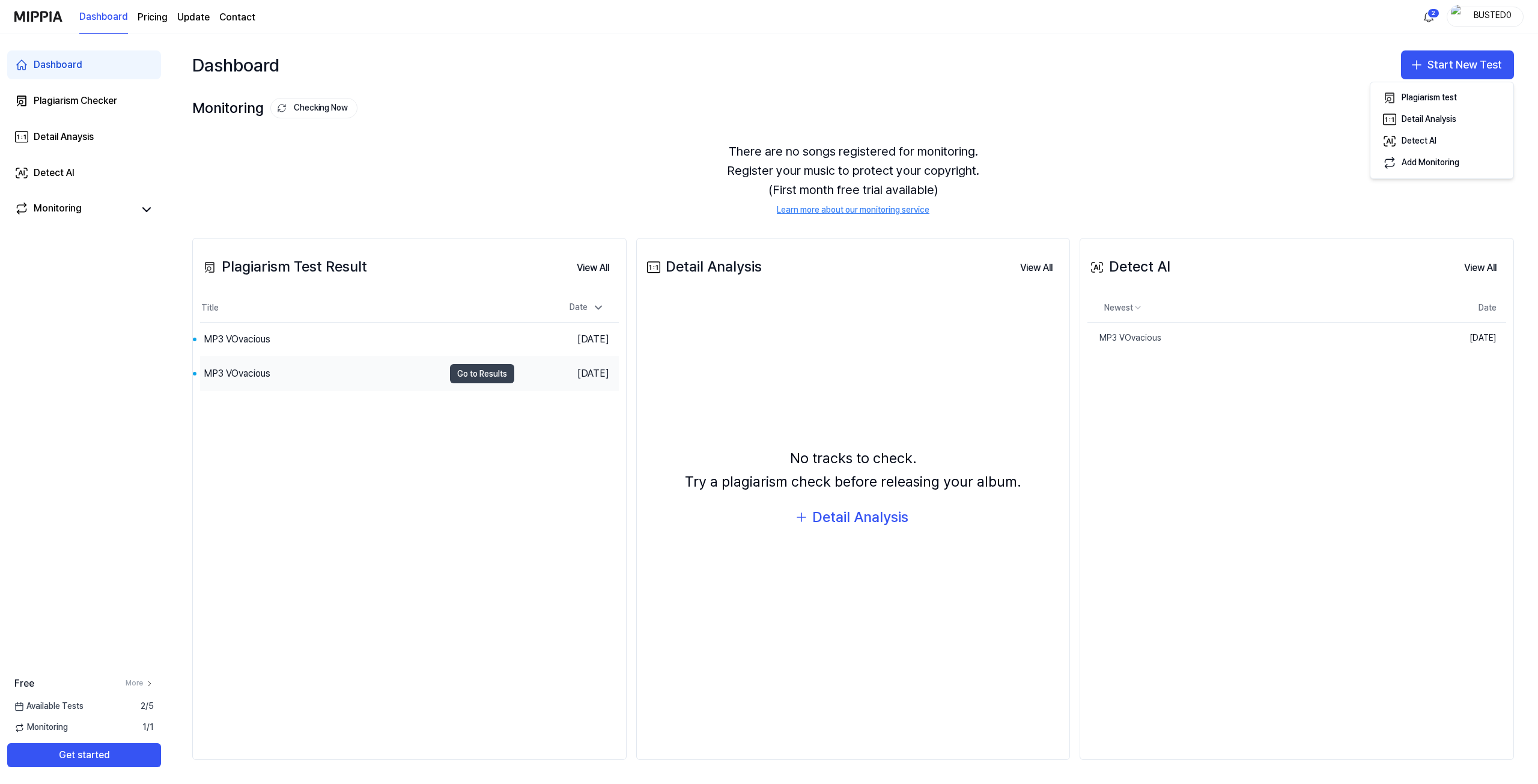
click at [502, 370] on button "Go to Results" at bounding box center [482, 373] width 65 height 19
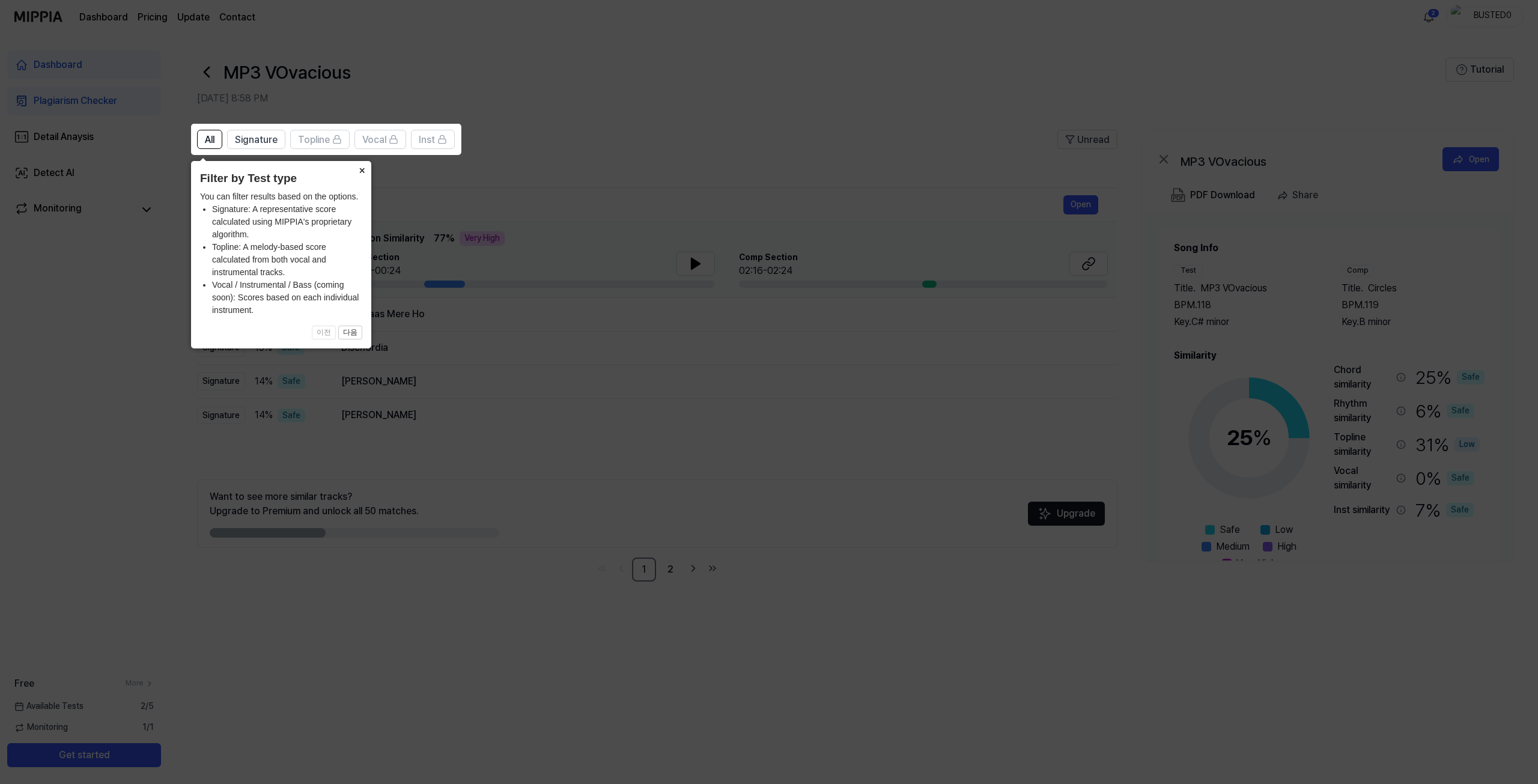
click at [360, 171] on button "×" at bounding box center [362, 169] width 19 height 17
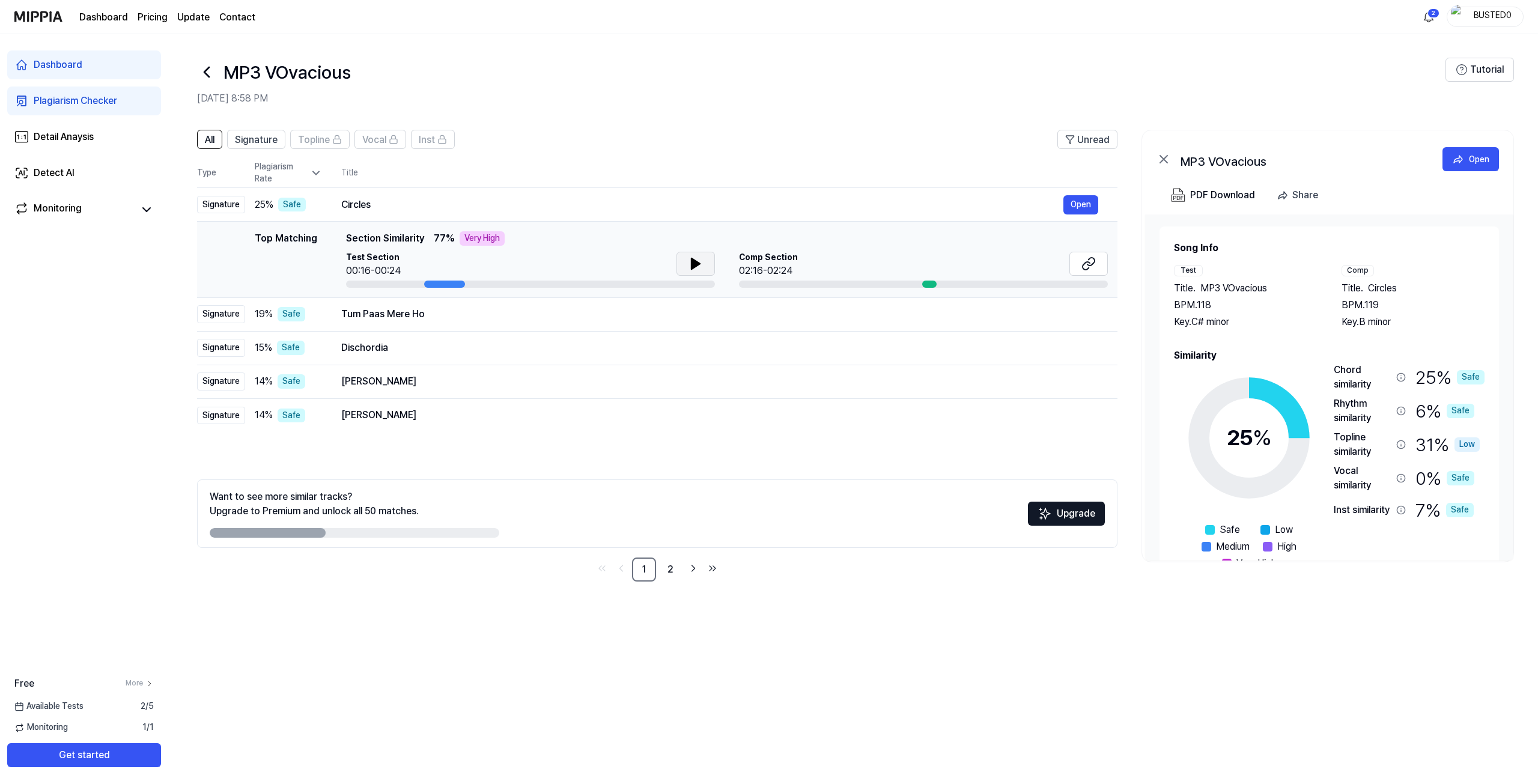
click at [685, 258] on button at bounding box center [696, 264] width 38 height 24
click at [927, 291] on td "Top Matching Top Matching Section Similarity 77 % Very High Test Section 00:20/…" at bounding box center [657, 259] width 920 height 76
click at [697, 264] on icon at bounding box center [698, 263] width 3 height 10
click at [1076, 207] on button "Open" at bounding box center [1081, 205] width 35 height 19
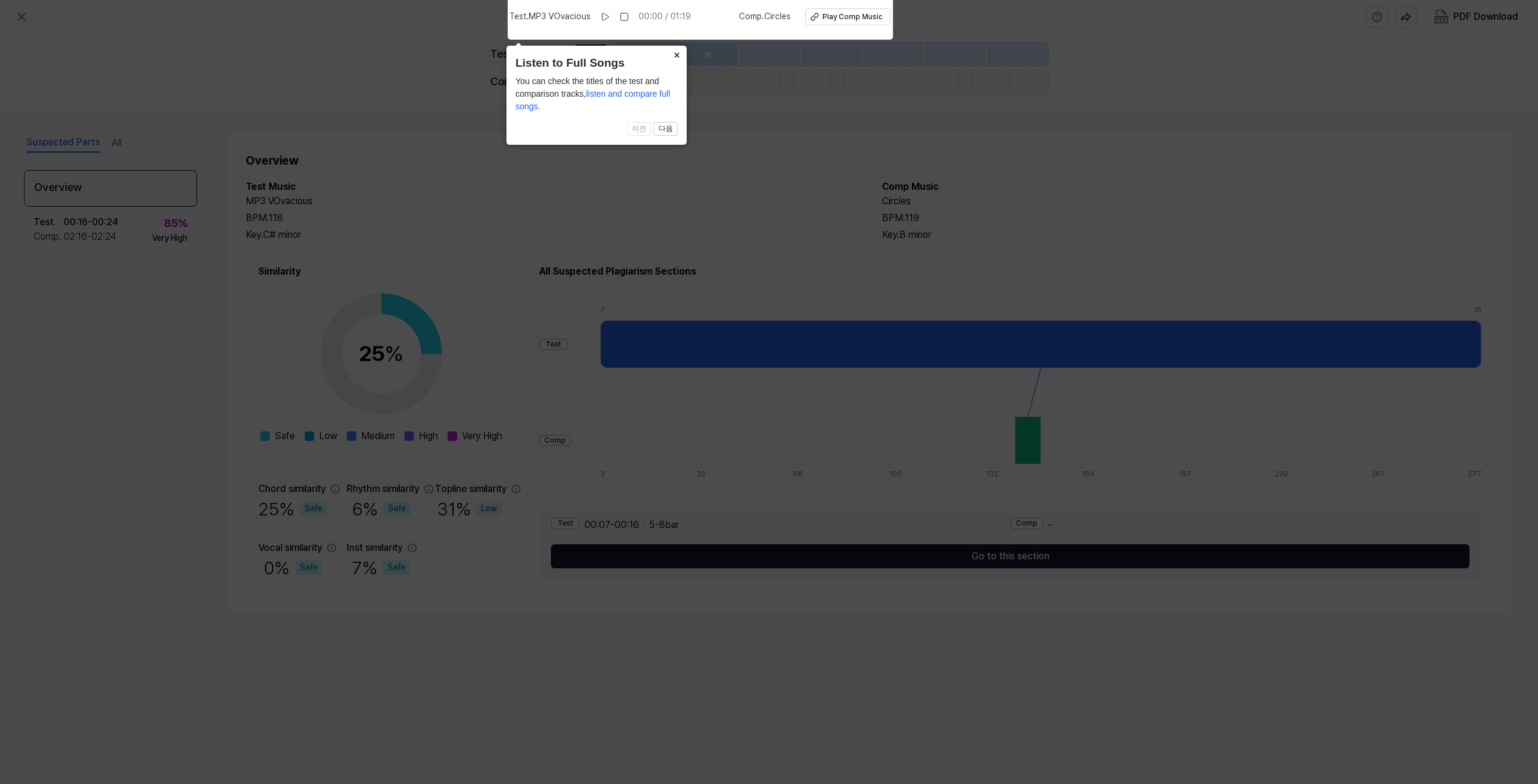
click at [673, 56] on button "×" at bounding box center [677, 54] width 19 height 17
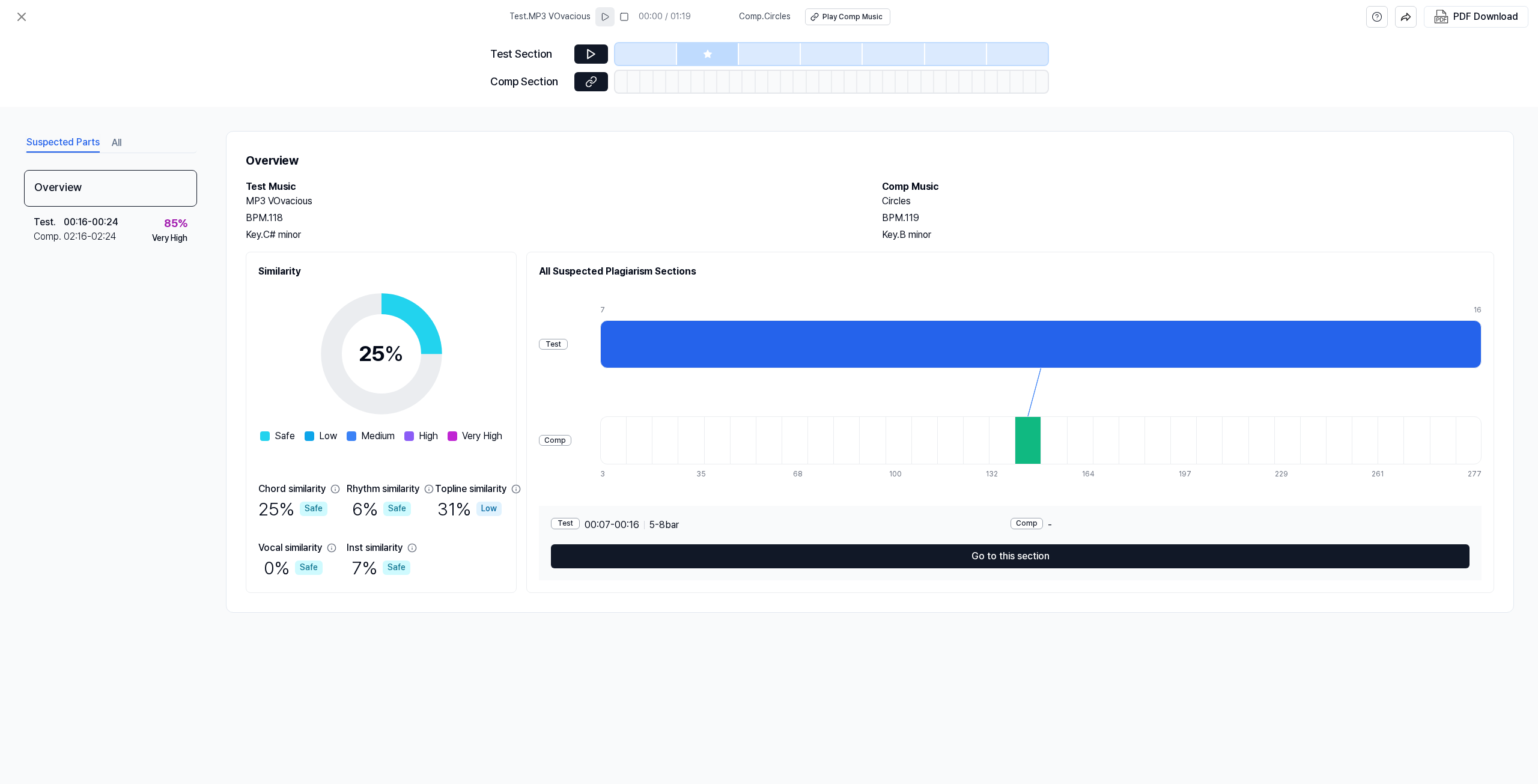
click at [609, 17] on icon at bounding box center [605, 17] width 10 height 10
click at [608, 17] on icon at bounding box center [605, 17] width 10 height 10
click at [1015, 430] on div at bounding box center [1001, 440] width 26 height 48
drag, startPoint x: 701, startPoint y: 331, endPoint x: 737, endPoint y: 329, distance: 36.1
click at [737, 329] on div at bounding box center [1041, 343] width 881 height 48
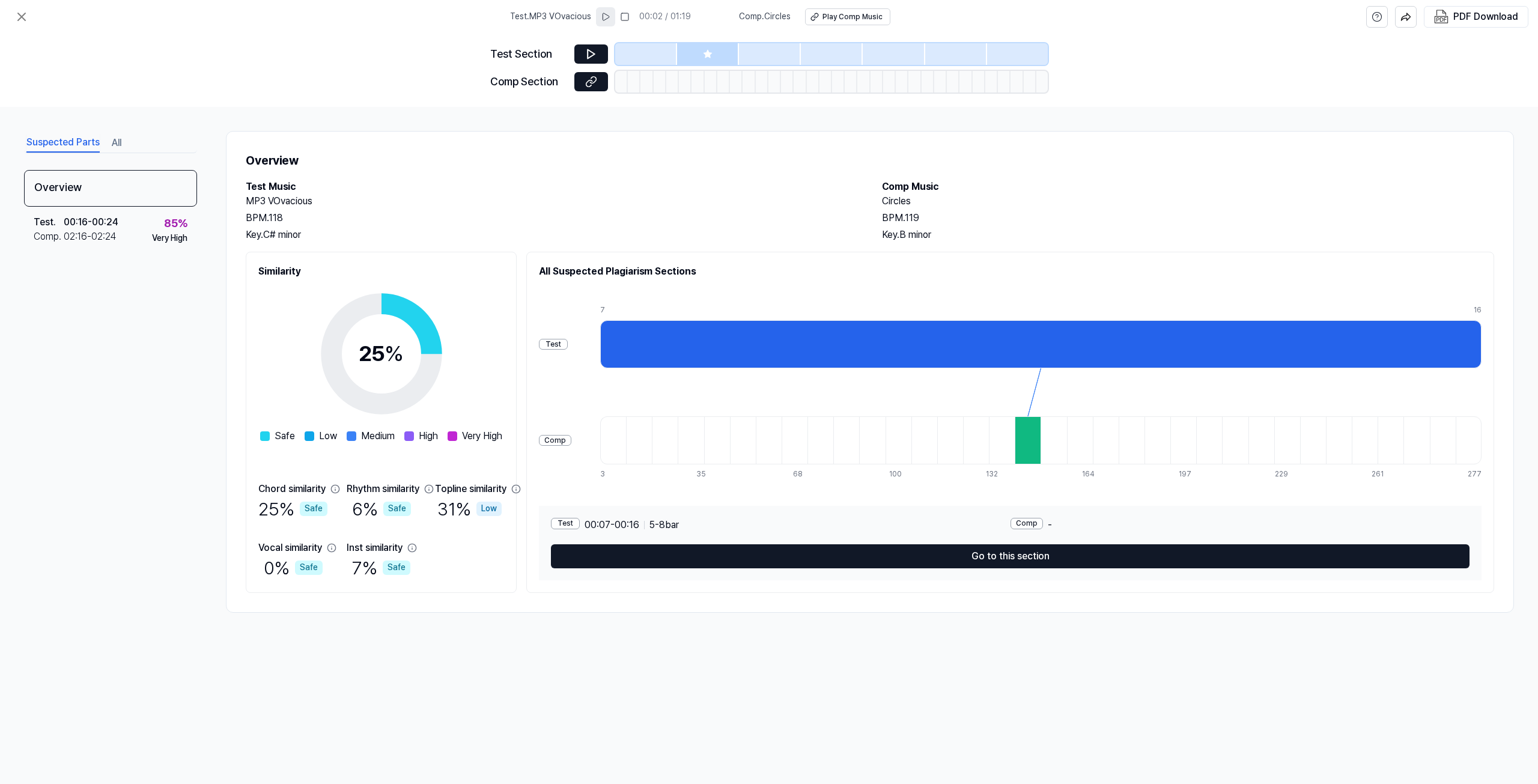
click at [568, 342] on div "Test" at bounding box center [553, 345] width 29 height 11
click at [664, 299] on div "Test Comp 7 16 3 11 19 27 35 43 51 60 68 76 84 92 100 108 116 124 132 140 148 1…" at bounding box center [1010, 392] width 943 height 192
drag, startPoint x: 464, startPoint y: 508, endPoint x: 443, endPoint y: 508, distance: 21.0
click at [443, 508] on div "Chord similarity 25 % Safe Rhythm similarity 6 % Safe Topline similarity 31 % L…" at bounding box center [381, 531] width 246 height 98
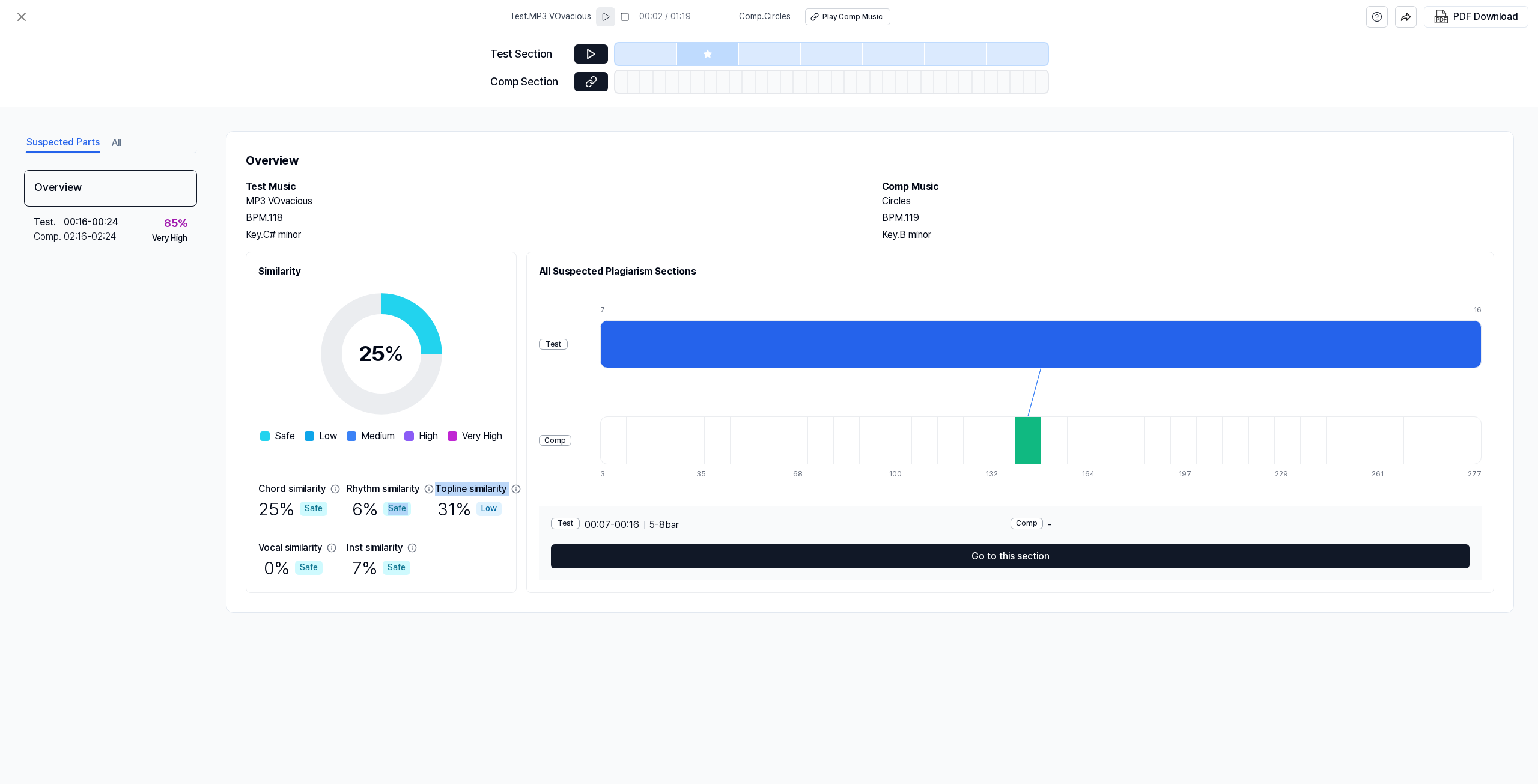
click at [469, 511] on div "Chord similarity 25 % Safe Rhythm similarity 6 % Safe Topline similarity 31 % L…" at bounding box center [381, 531] width 246 height 98
drag, startPoint x: 485, startPoint y: 505, endPoint x: 515, endPoint y: 505, distance: 30.0
click at [504, 505] on div "Topline similarity 31 % Low" at bounding box center [469, 501] width 69 height 40
click at [504, 529] on div "Chord similarity 25 % Safe Rhythm similarity 6 % Safe Topline similarity 31 % L…" at bounding box center [381, 531] width 246 height 98
drag, startPoint x: 277, startPoint y: 567, endPoint x: 285, endPoint y: 566, distance: 8.1
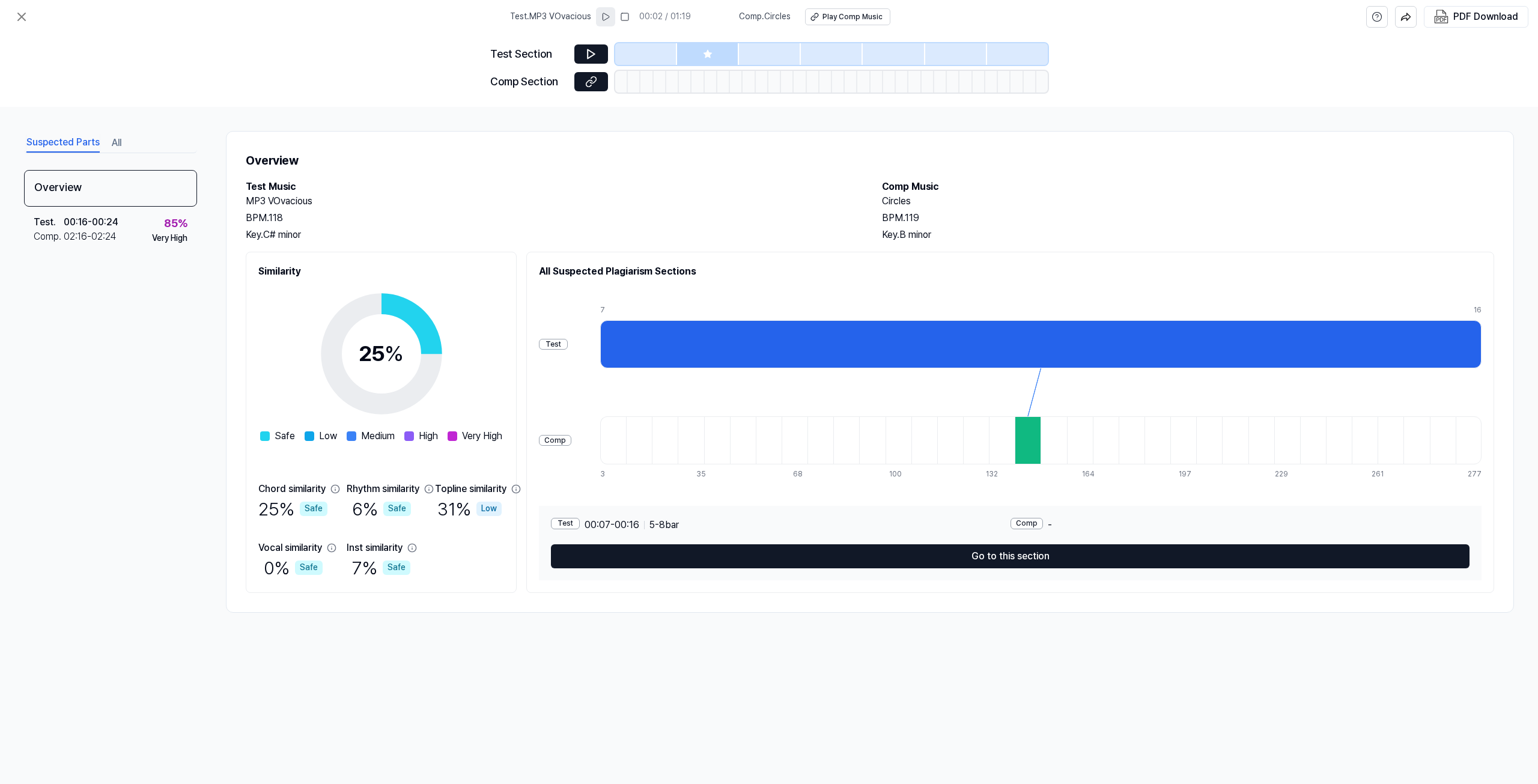
click at [285, 566] on div "0 % Safe" at bounding box center [293, 568] width 59 height 26
click at [355, 563] on div "Chord similarity 25 % Safe Rhythm similarity 6 % Safe Topline similarity 31 % L…" at bounding box center [381, 531] width 246 height 98
drag, startPoint x: 389, startPoint y: 558, endPoint x: 442, endPoint y: 557, distance: 53.0
click at [442, 557] on div "Chord similarity 25 % Safe Rhythm similarity 6 % Safe Topline similarity 31 % L…" at bounding box center [381, 531] width 246 height 98
click at [504, 554] on div "Chord similarity 25 % Safe Rhythm similarity 6 % Safe Topline similarity 31 % L…" at bounding box center [381, 531] width 246 height 98
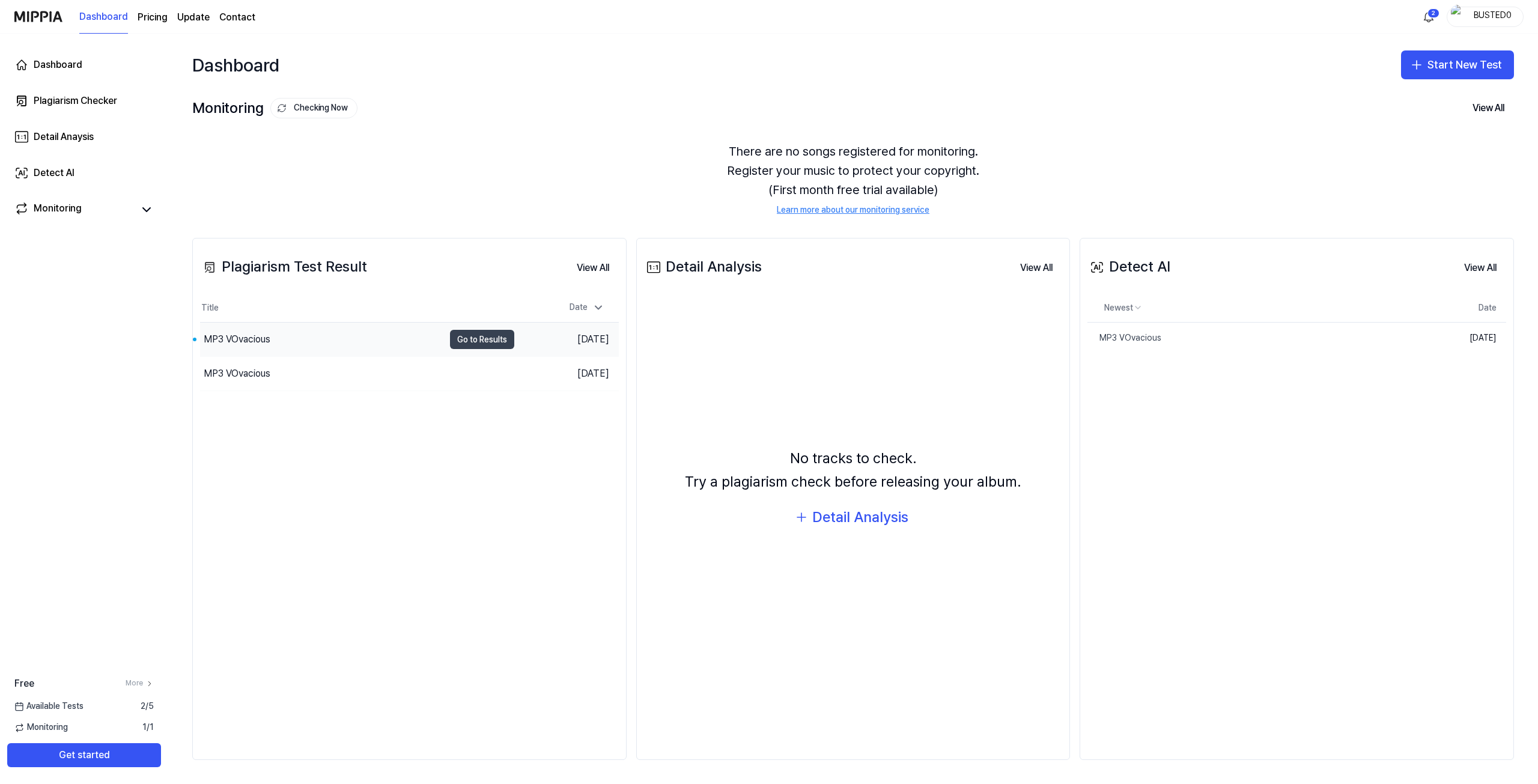
click at [482, 341] on button "Go to Results" at bounding box center [482, 339] width 65 height 19
click at [1254, 333] on link "MP3 VOvacious" at bounding box center [1234, 338] width 293 height 31
